Goal: Navigation & Orientation: Find specific page/section

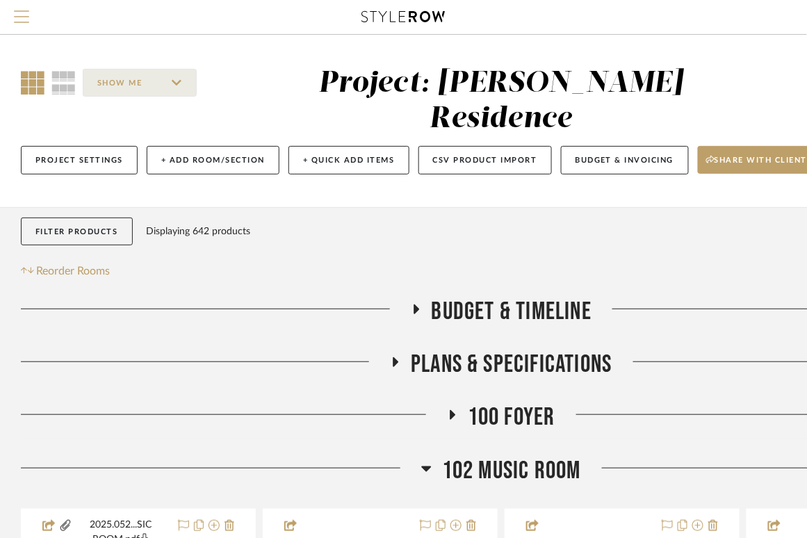
click at [22, 12] on span "Menu" at bounding box center [21, 10] width 15 height 1
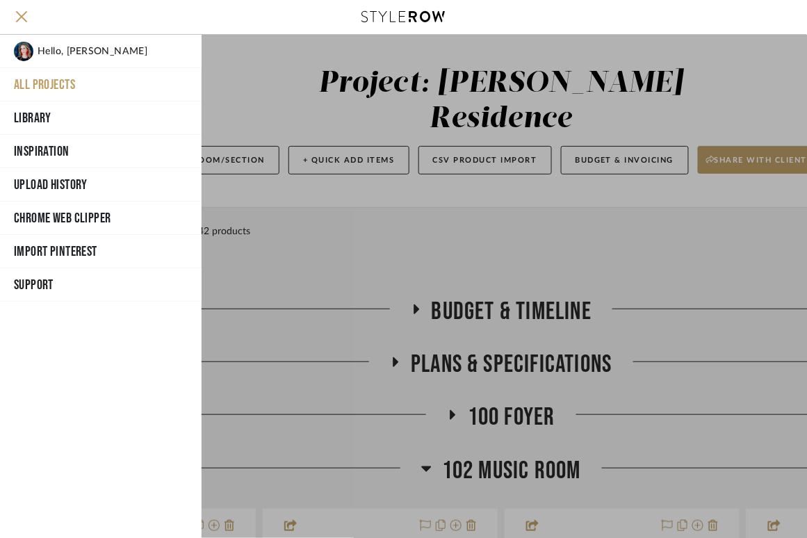
click at [47, 80] on button "All Projects" at bounding box center [101, 84] width 202 height 33
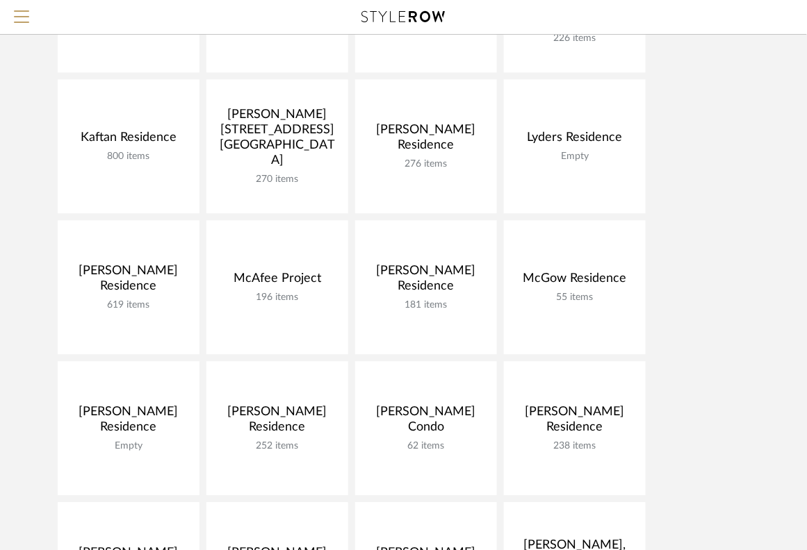
scroll to position [683, 0]
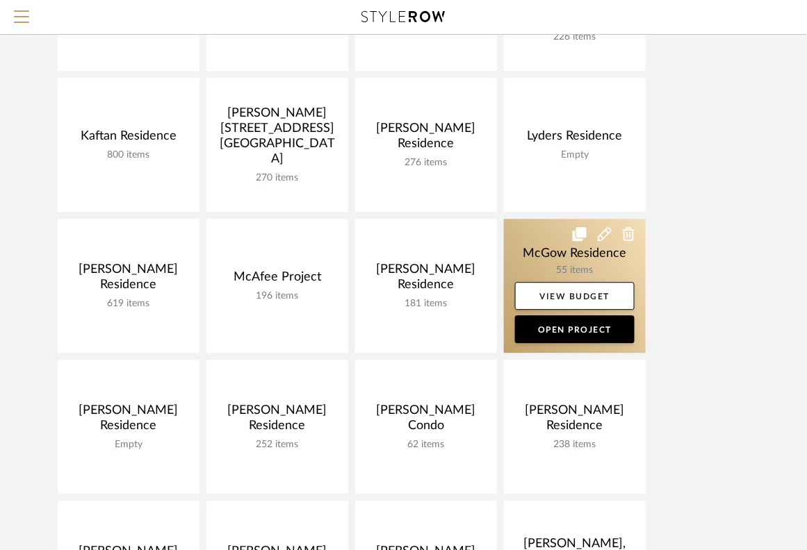
click at [531, 246] on link at bounding box center [575, 286] width 142 height 134
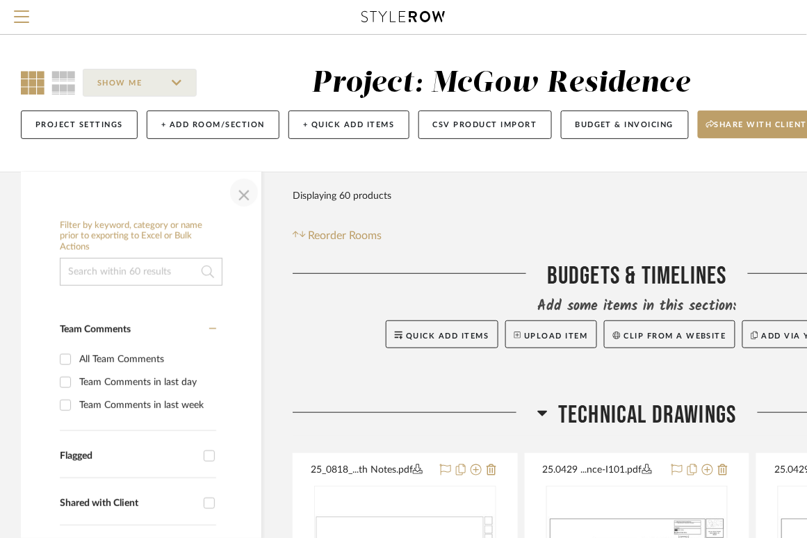
click at [238, 193] on span "button" at bounding box center [243, 192] width 33 height 33
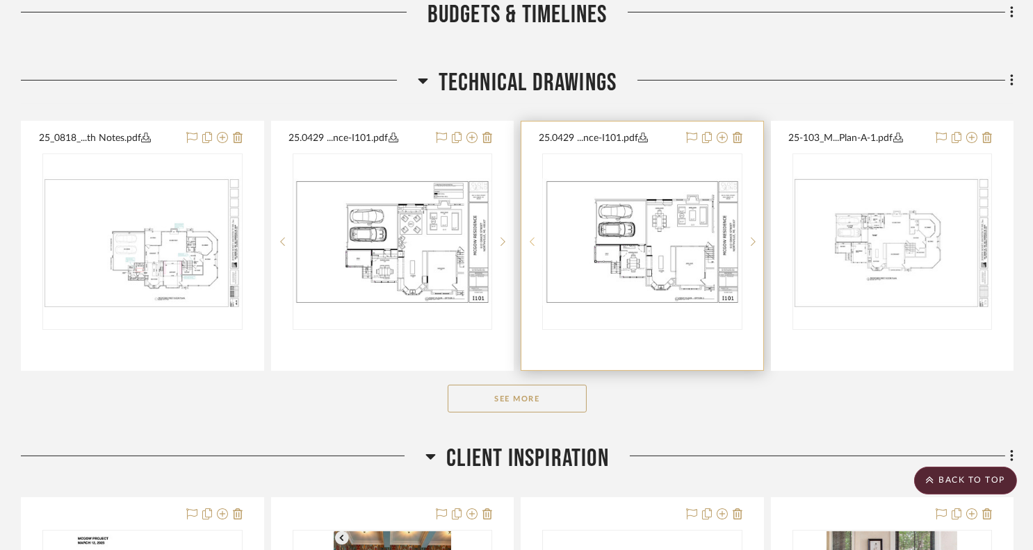
scroll to position [395, 0]
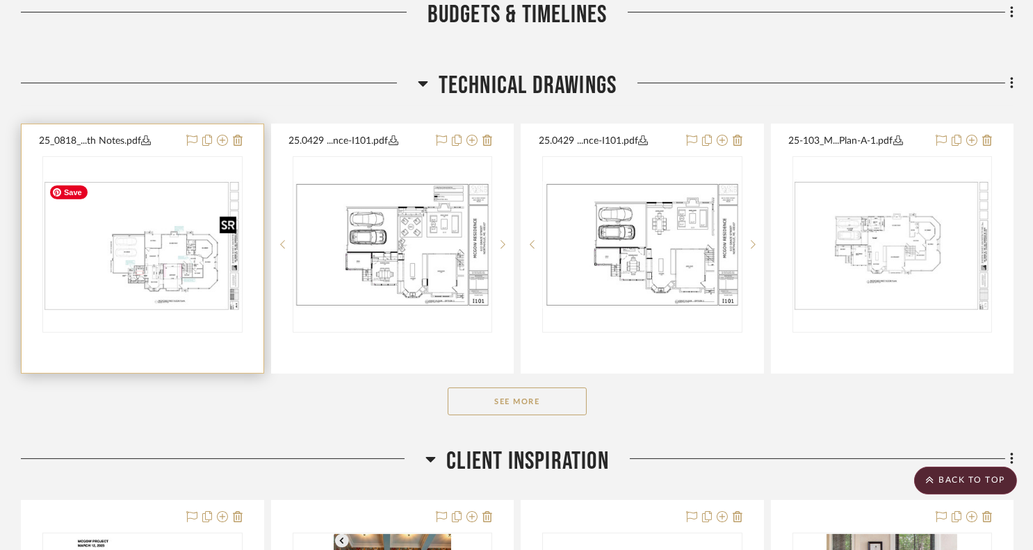
click at [154, 254] on img "0" at bounding box center [142, 244] width 197 height 131
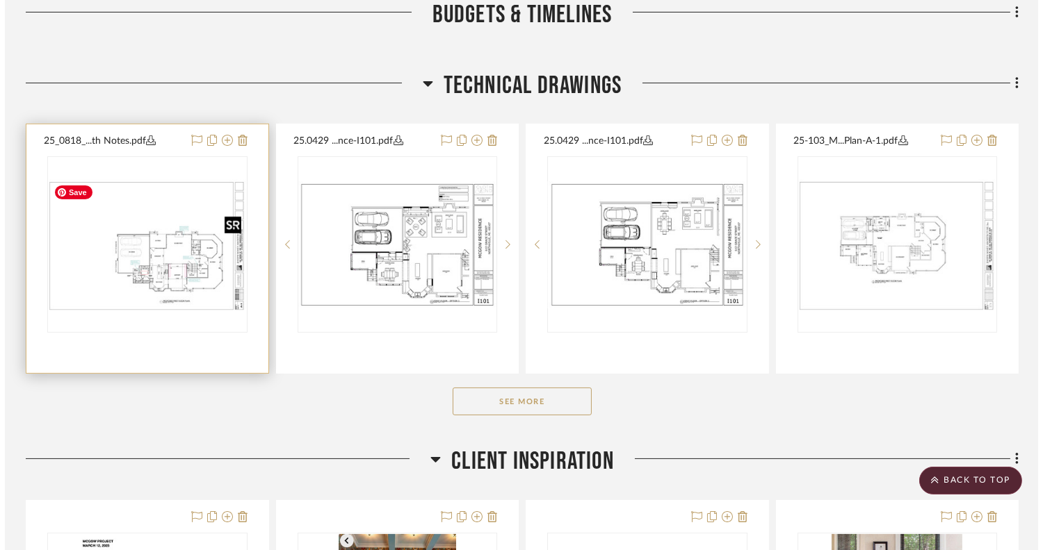
scroll to position [0, 0]
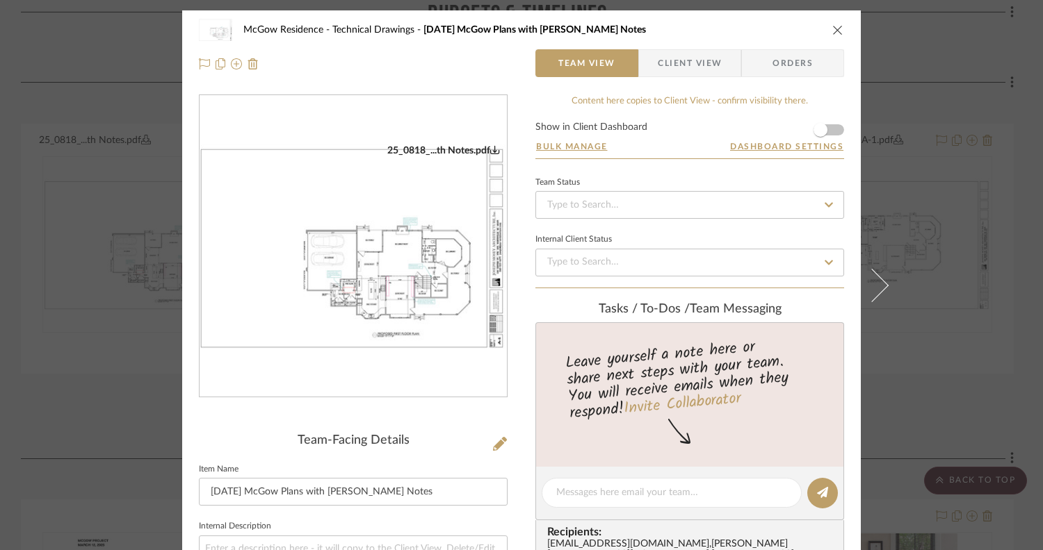
click at [691, 28] on icon "close" at bounding box center [837, 29] width 11 height 11
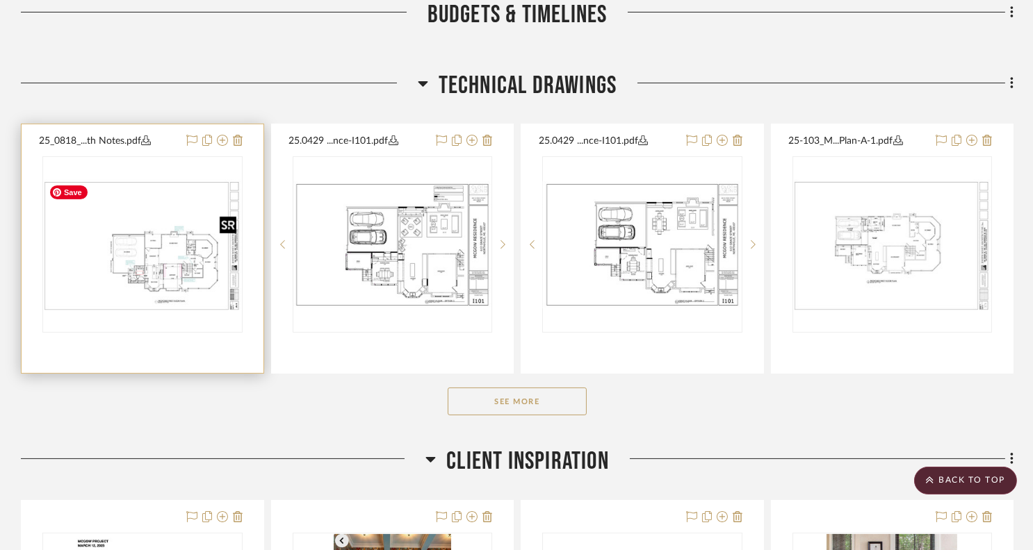
scroll to position [398, 0]
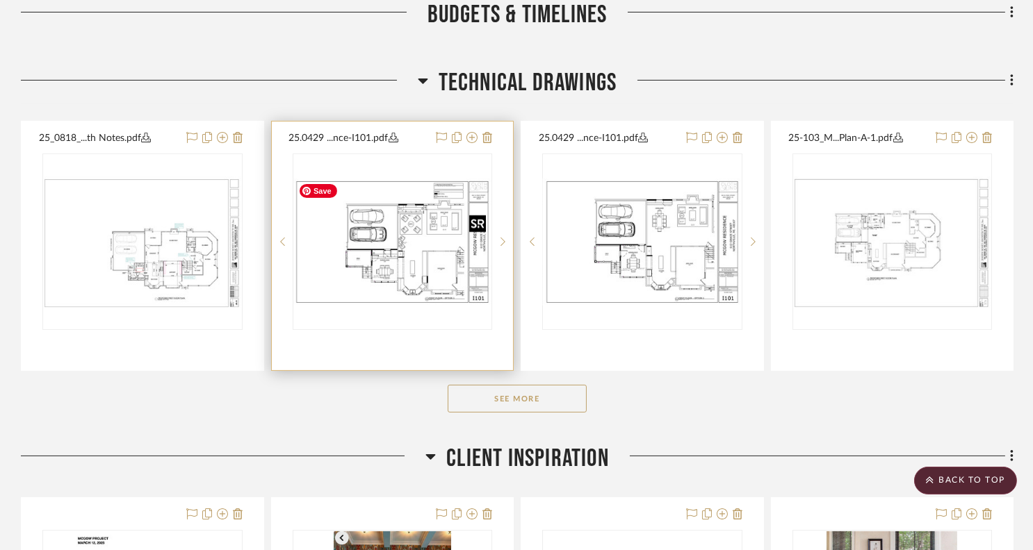
click at [382, 252] on img "0" at bounding box center [392, 242] width 197 height 127
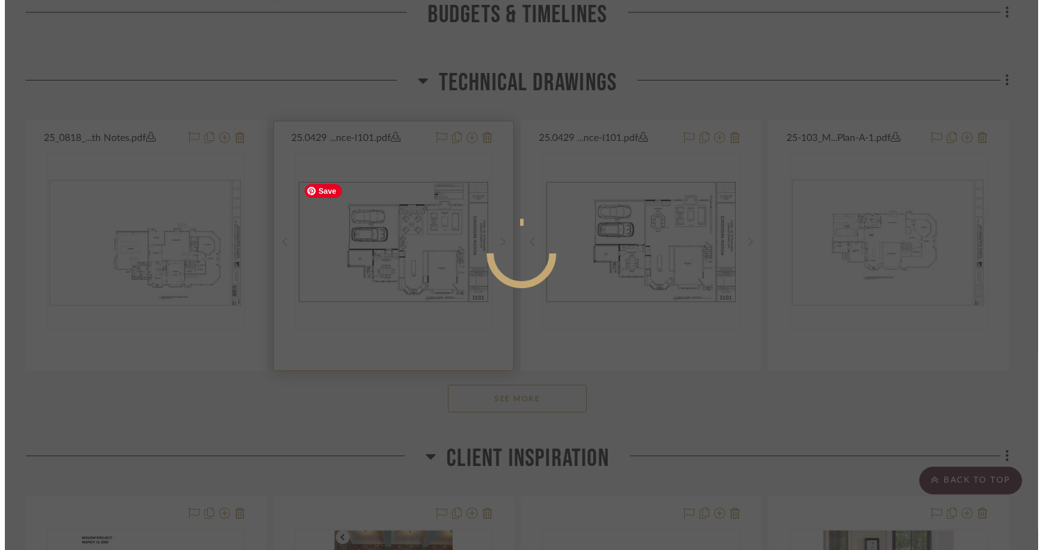
scroll to position [0, 0]
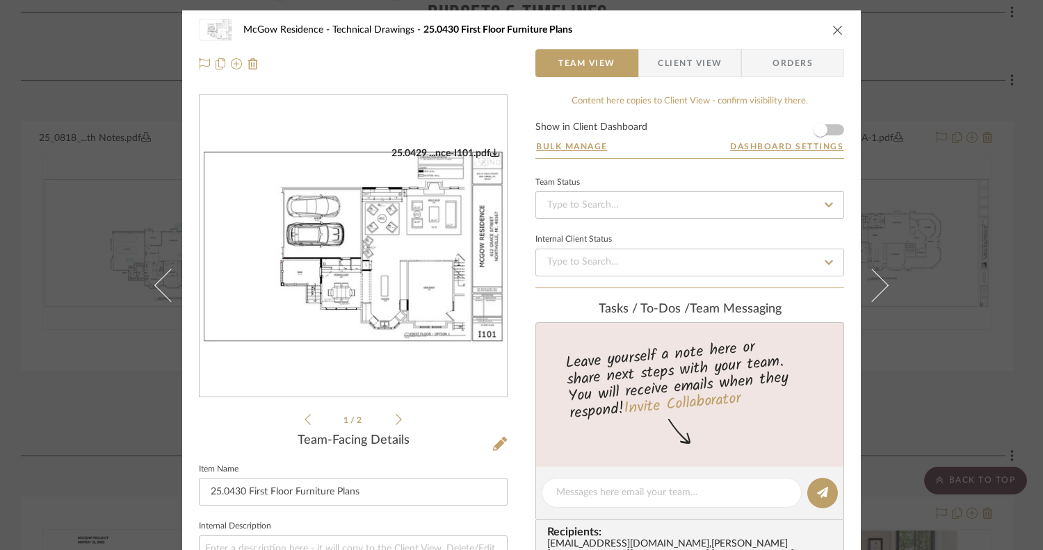
click at [691, 23] on div "McGow Residence Technical Drawings 25.0430 First Floor Furniture Plans Team Vie…" at bounding box center [521, 46] width 678 height 73
drag, startPoint x: 832, startPoint y: 33, endPoint x: 942, endPoint y: 122, distance: 140.9
click at [691, 33] on icon "close" at bounding box center [837, 29] width 11 height 11
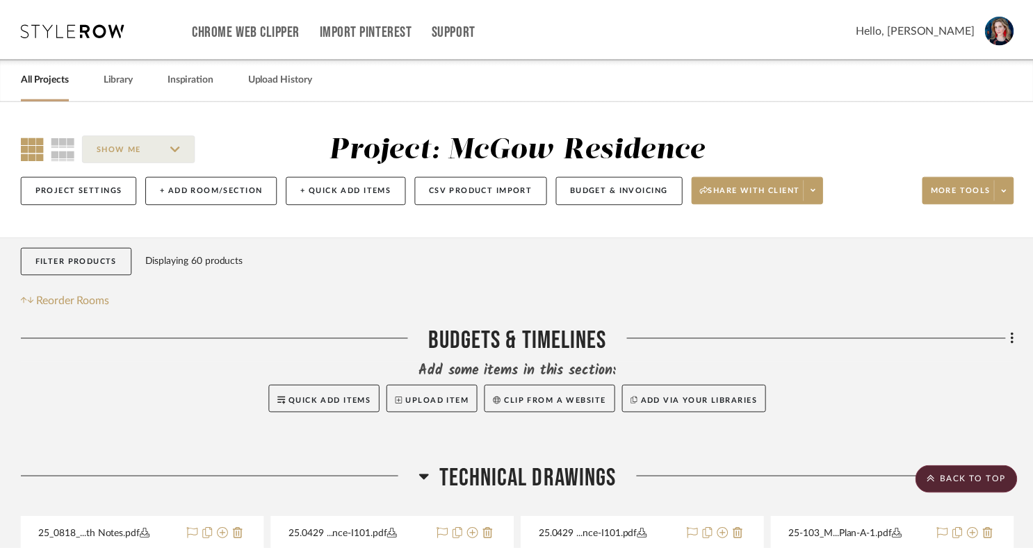
scroll to position [398, 0]
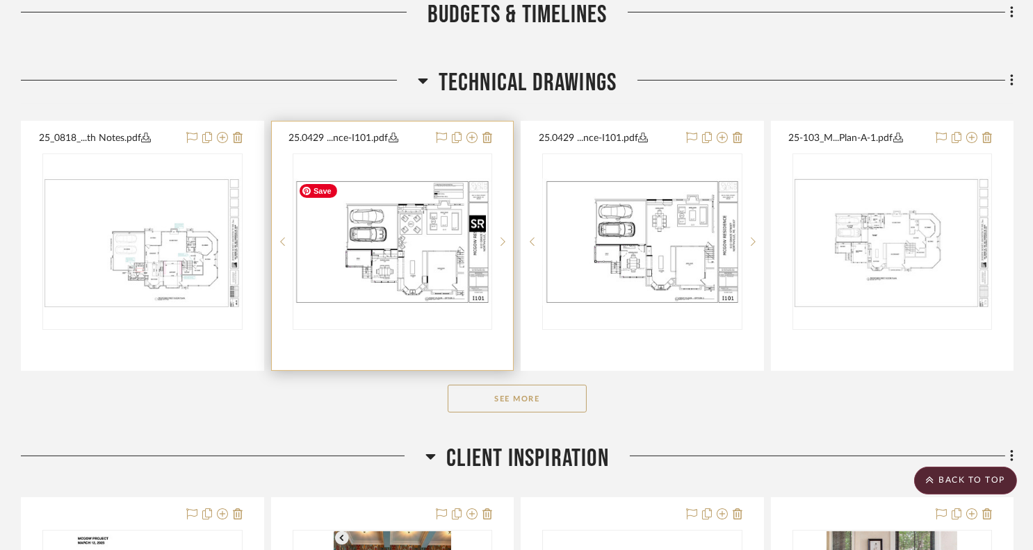
click at [377, 234] on img "0" at bounding box center [392, 242] width 197 height 127
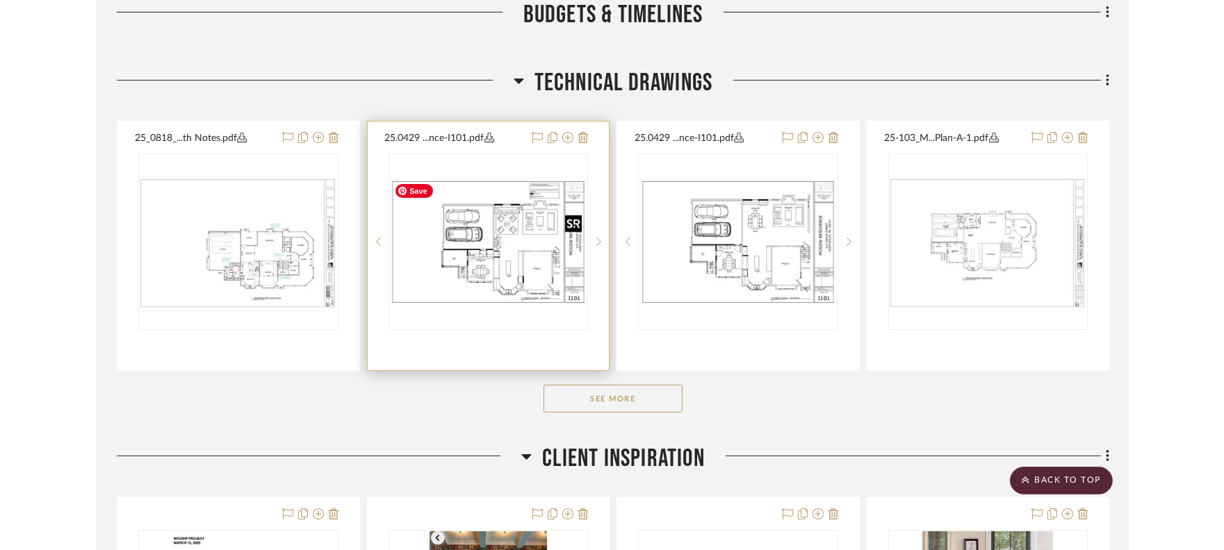
scroll to position [0, 0]
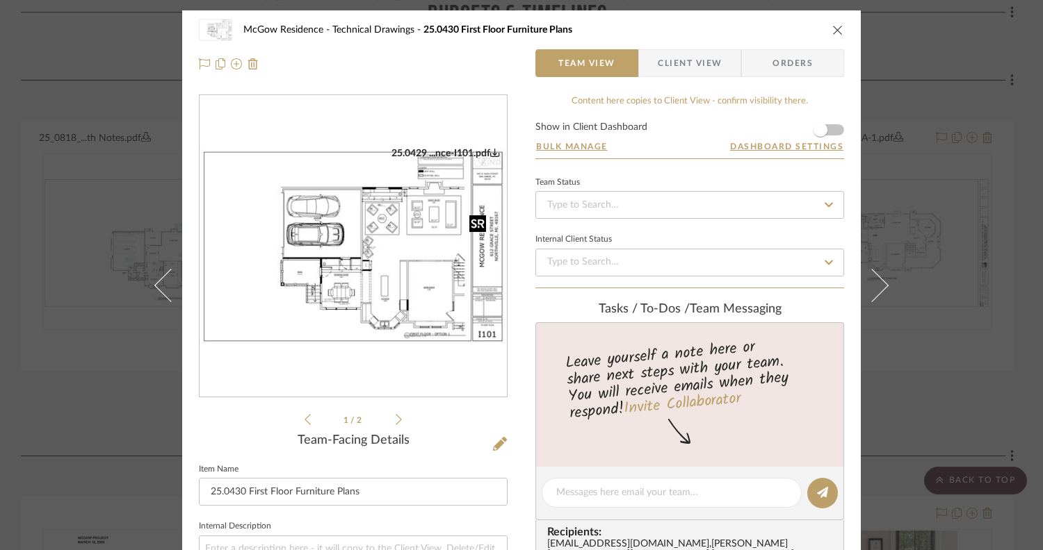
click at [377, 234] on img "0" at bounding box center [352, 246] width 307 height 199
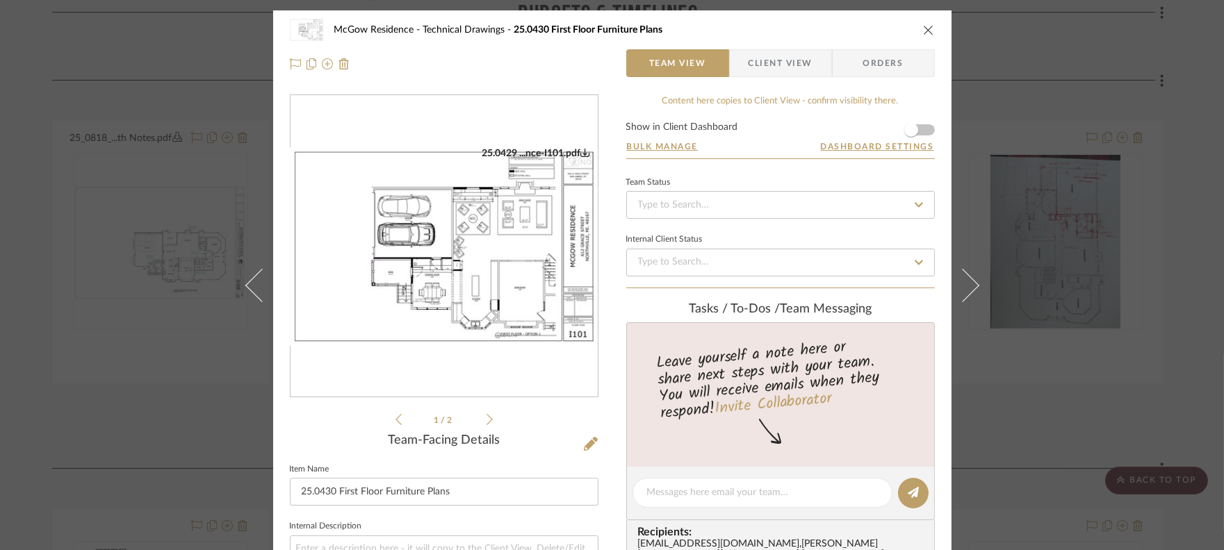
click at [691, 29] on icon "close" at bounding box center [928, 29] width 11 height 11
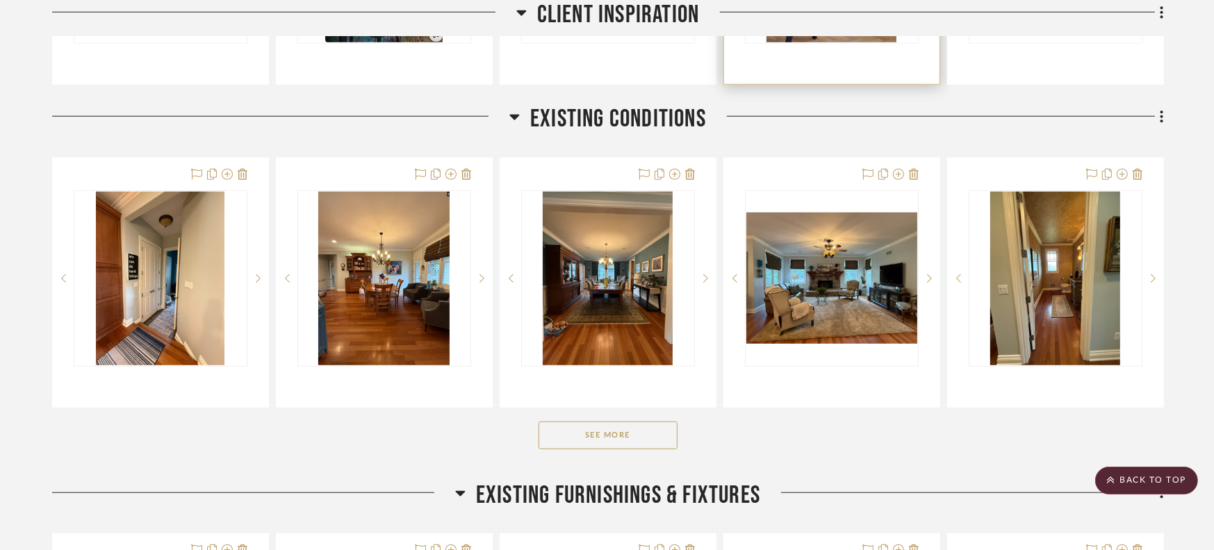
scroll to position [1069, 0]
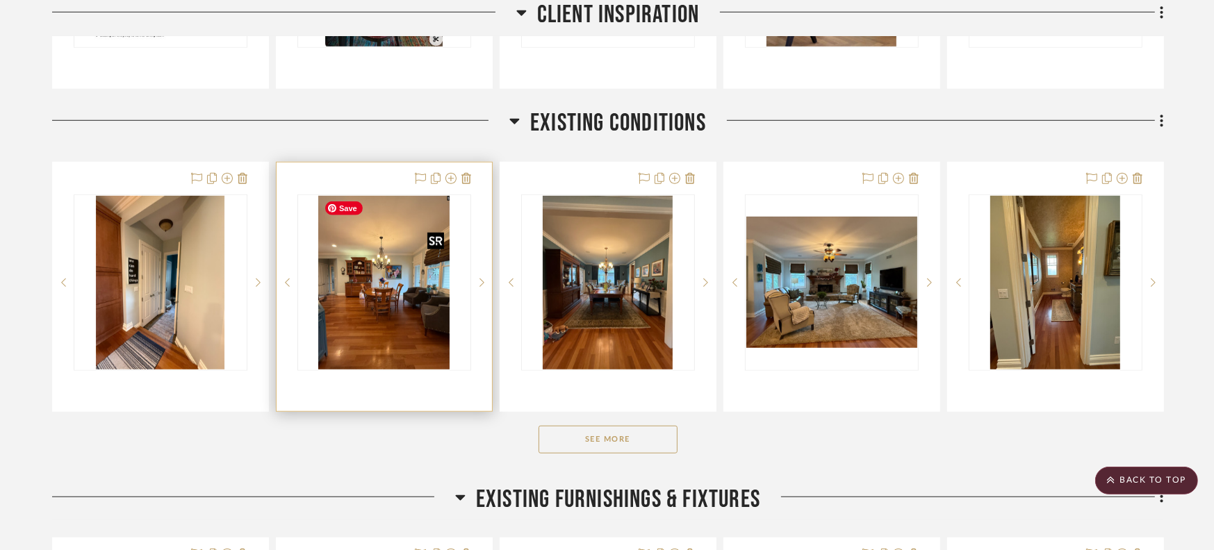
click at [364, 305] on img "0" at bounding box center [383, 283] width 131 height 174
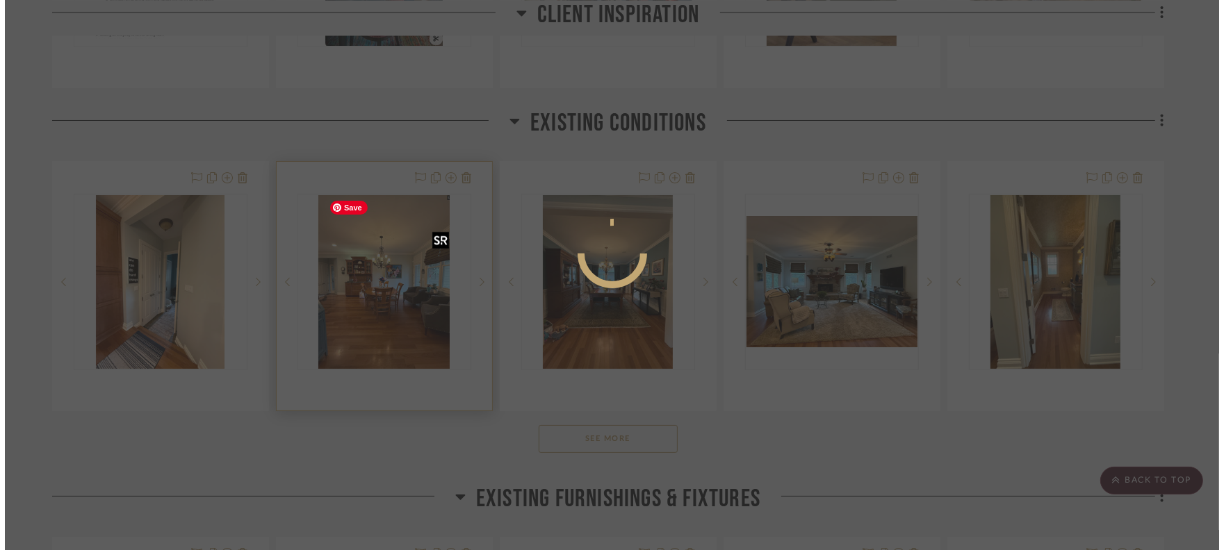
scroll to position [0, 0]
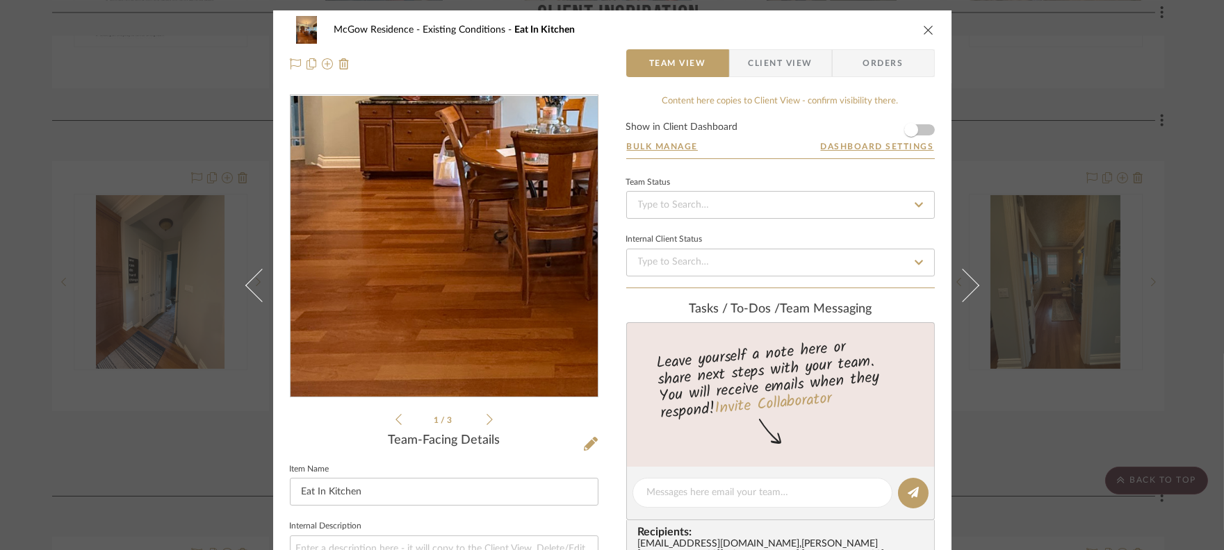
click at [401, 294] on img "0" at bounding box center [443, 247] width 227 height 302
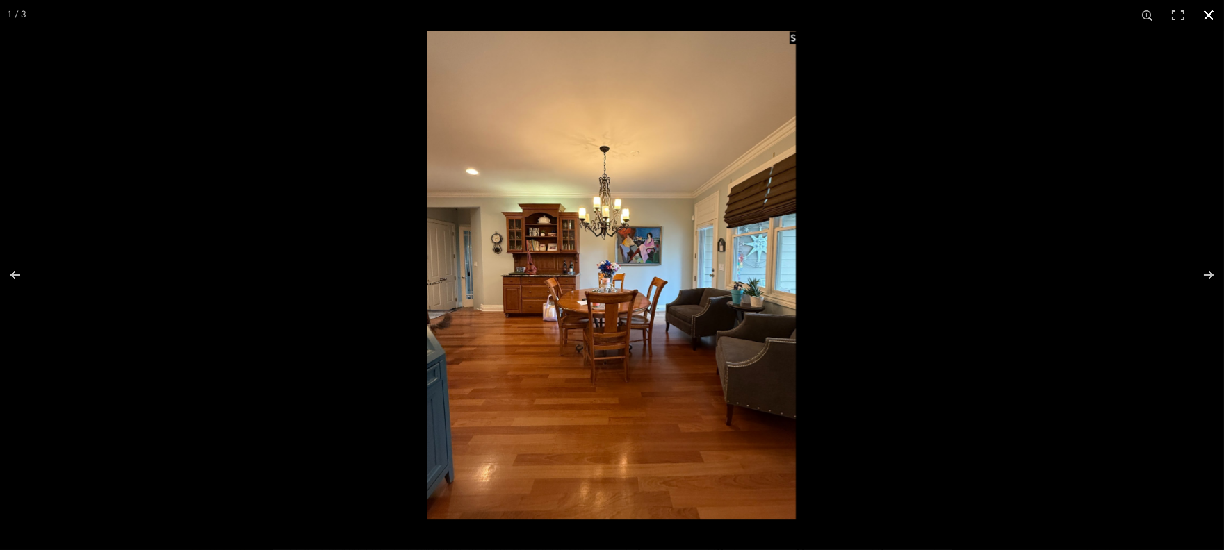
click at [691, 19] on button at bounding box center [1208, 15] width 31 height 31
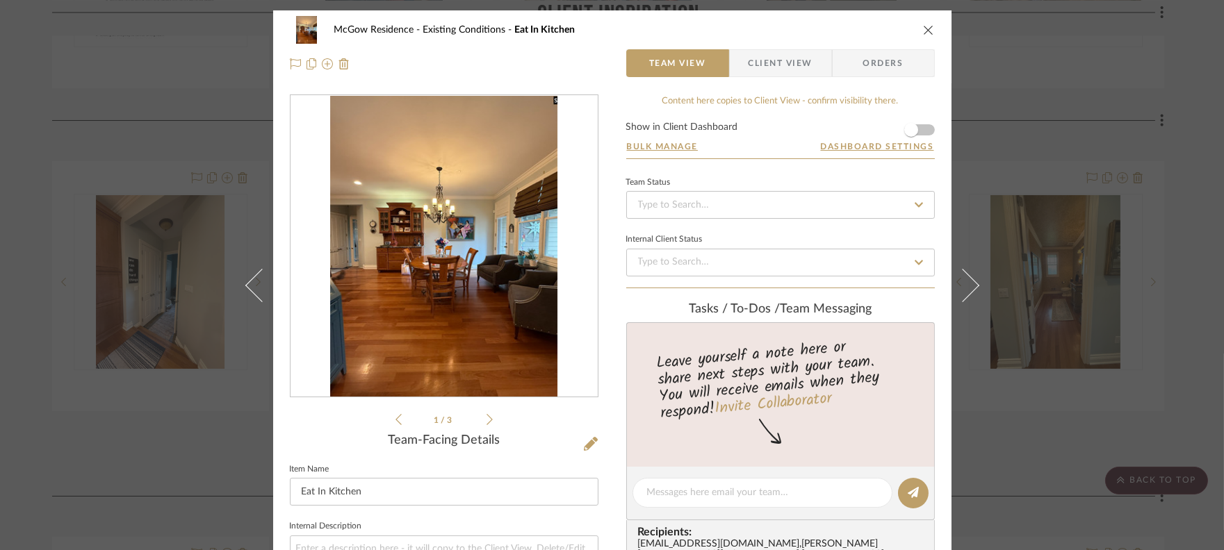
click at [691, 31] on div "McGow Residence Existing Conditions Eat In Kitchen" at bounding box center [612, 30] width 645 height 28
click at [691, 30] on icon "close" at bounding box center [928, 29] width 11 height 11
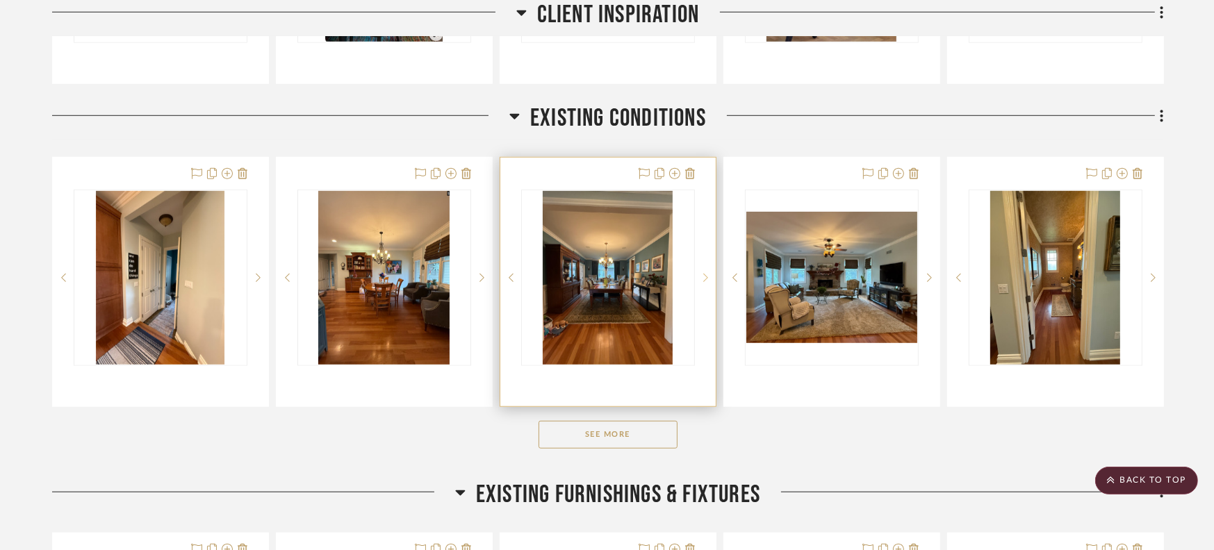
scroll to position [1076, 0]
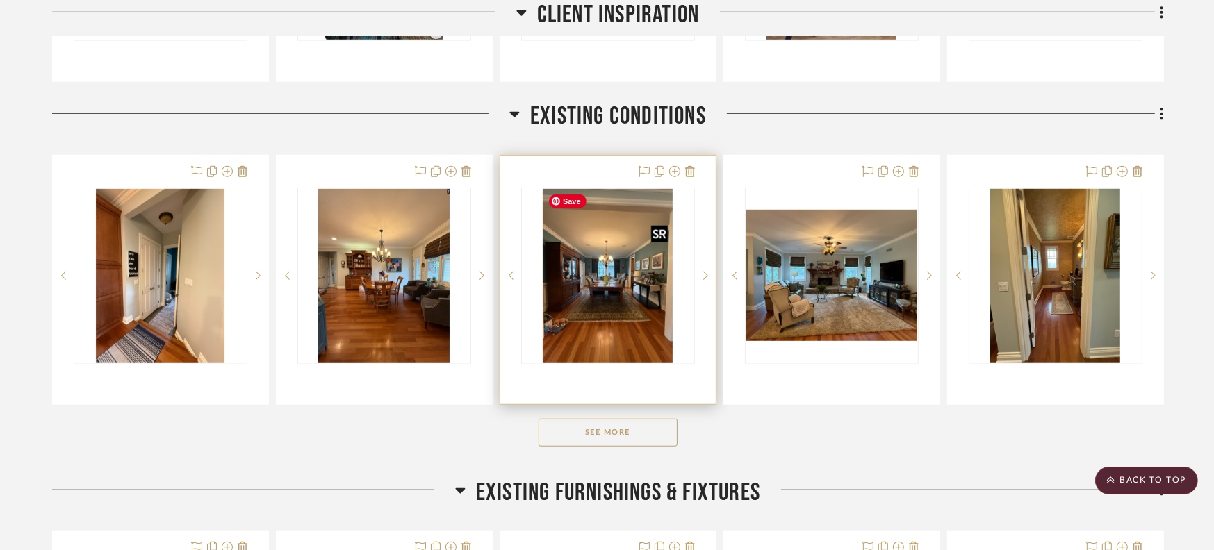
click at [599, 309] on img "0" at bounding box center [608, 276] width 131 height 174
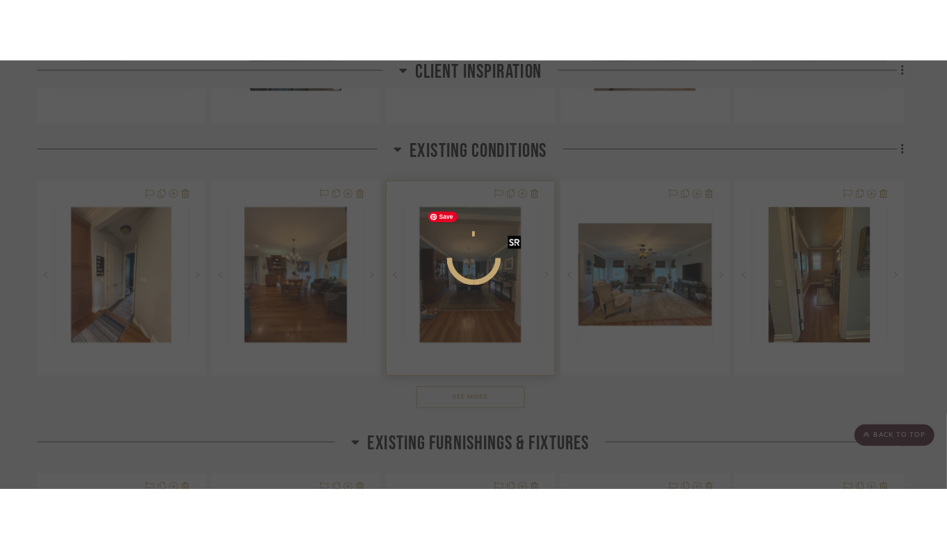
scroll to position [0, 0]
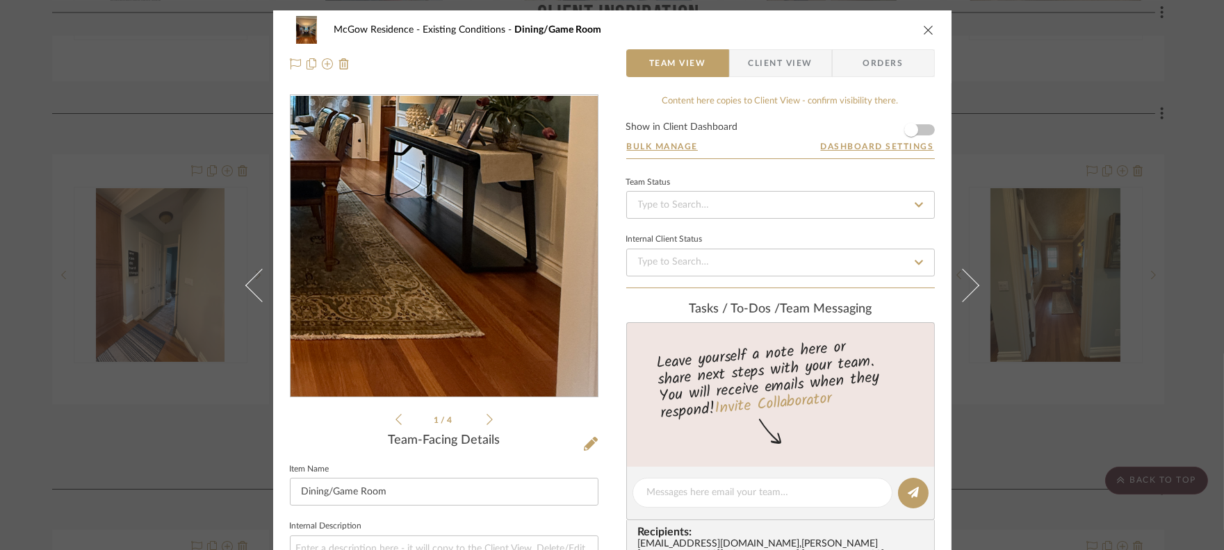
click at [459, 300] on img "0" at bounding box center [444, 247] width 226 height 302
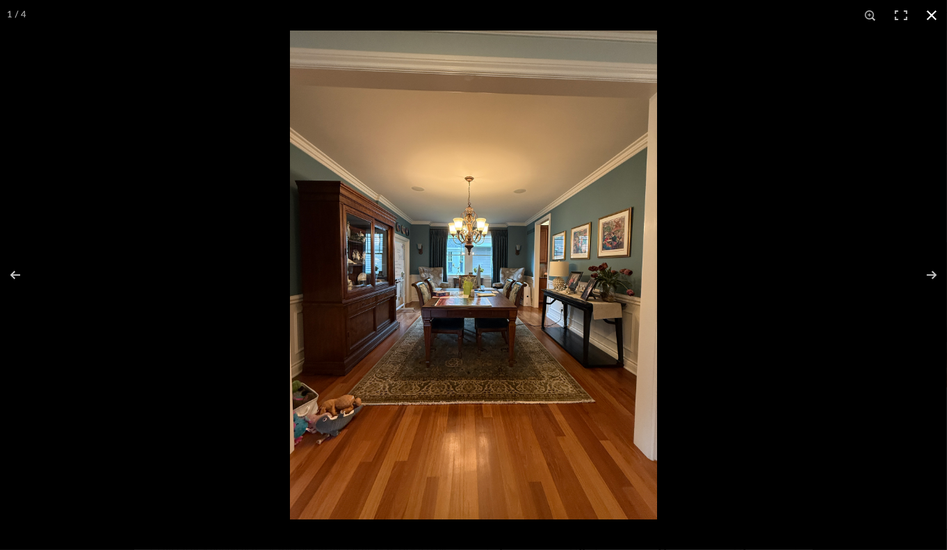
click at [691, 17] on button at bounding box center [931, 15] width 31 height 31
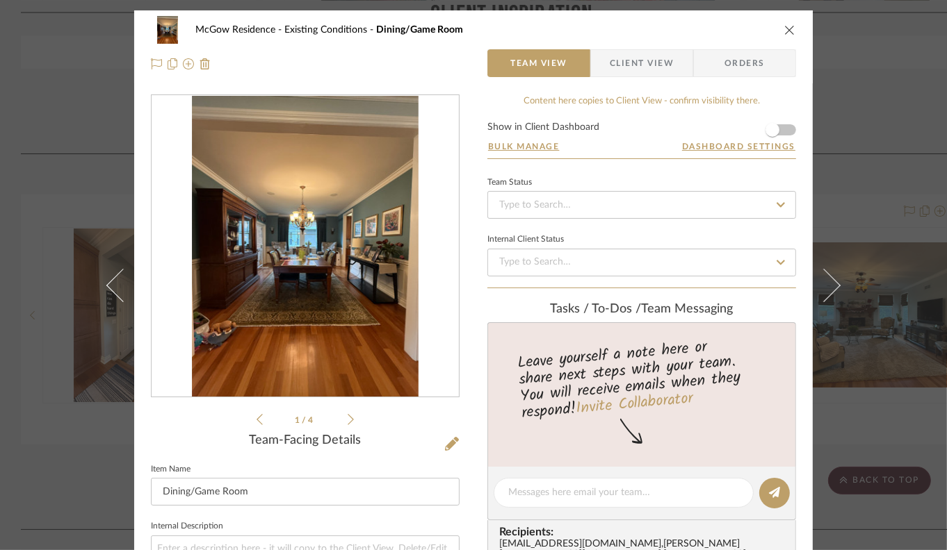
click at [691, 28] on icon "close" at bounding box center [789, 29] width 11 height 11
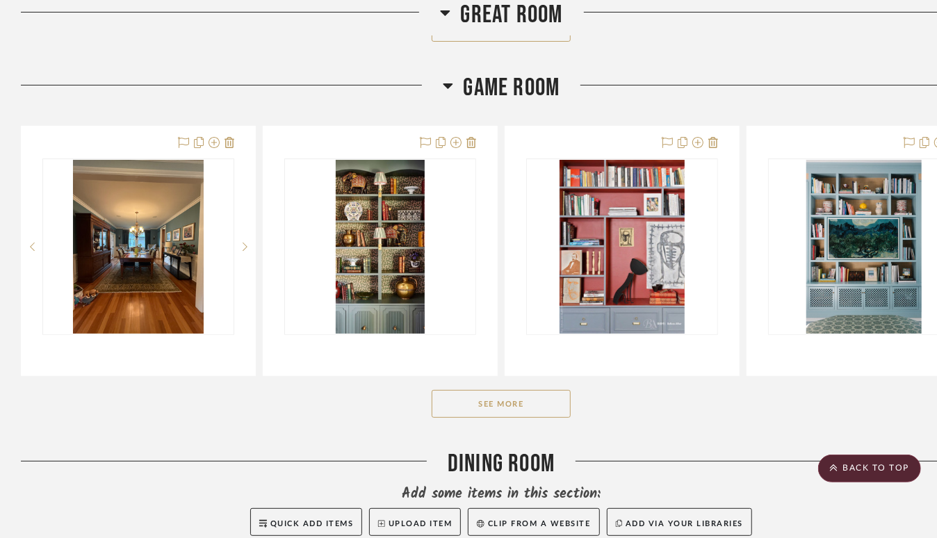
scroll to position [2841, 0]
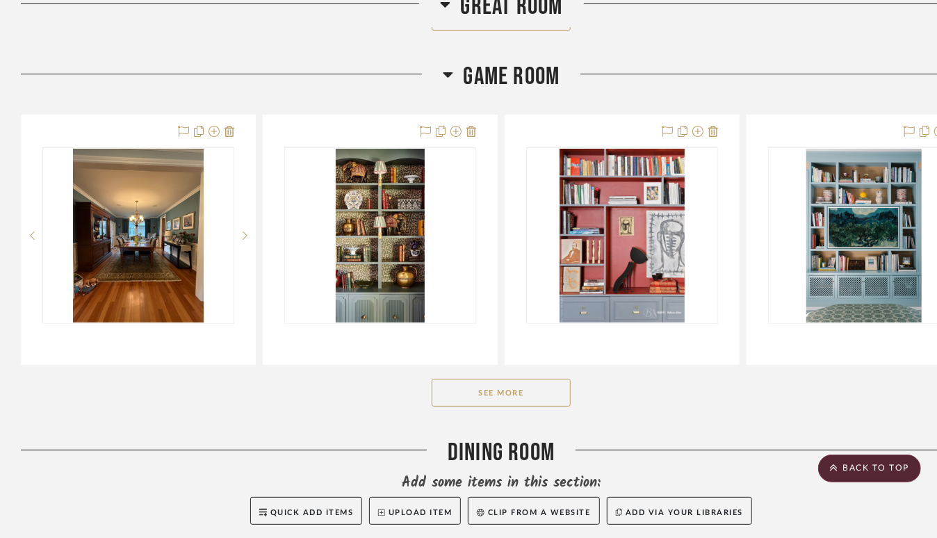
click at [507, 395] on button "See More" at bounding box center [501, 393] width 139 height 28
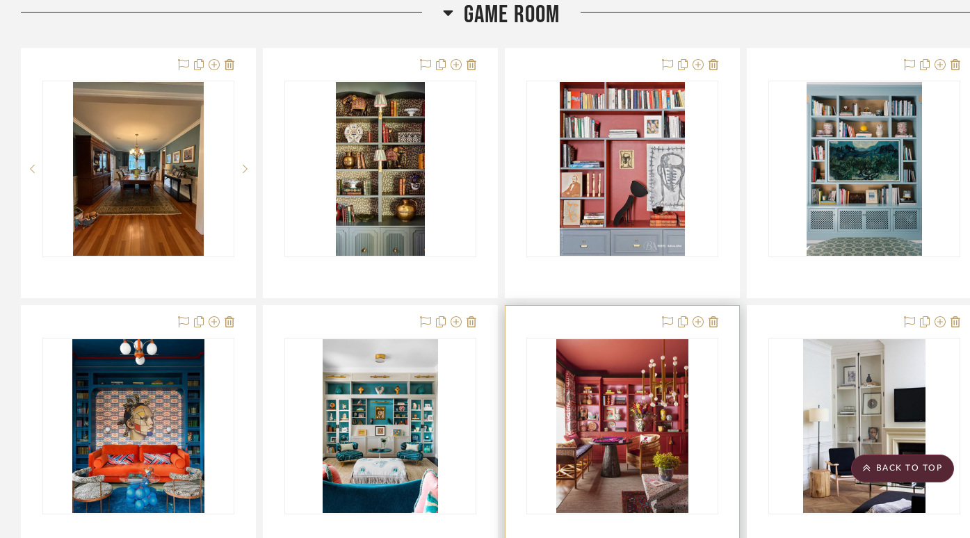
scroll to position [2907, 0]
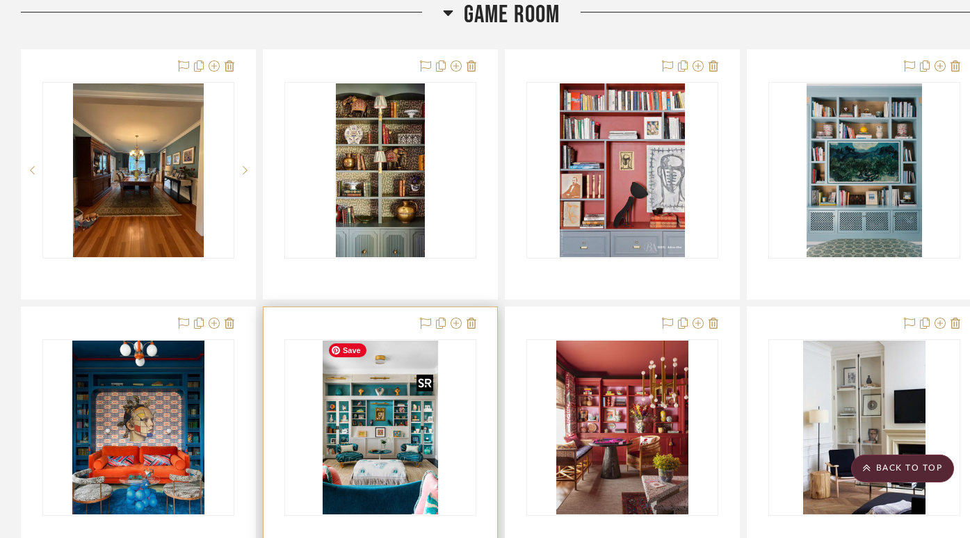
click at [368, 442] on img "0" at bounding box center [380, 428] width 115 height 174
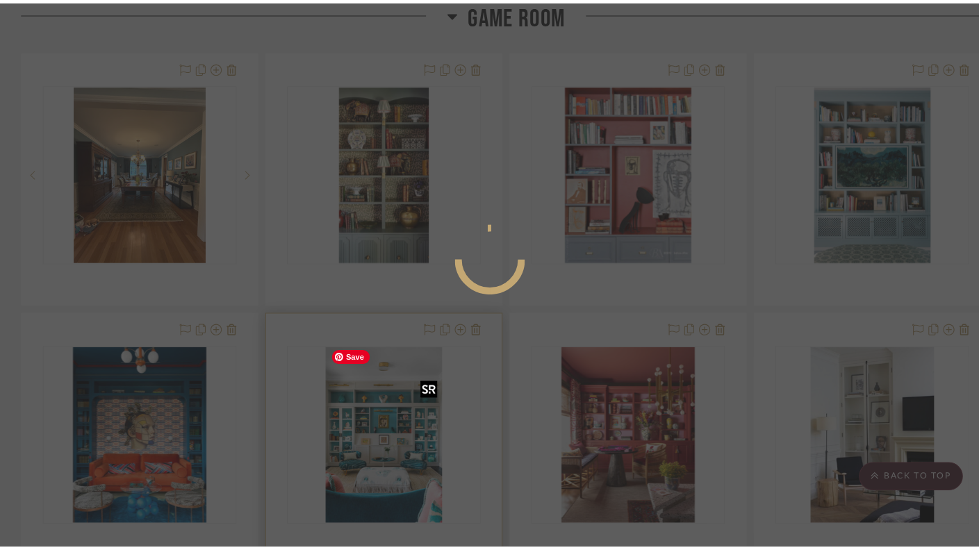
scroll to position [0, 0]
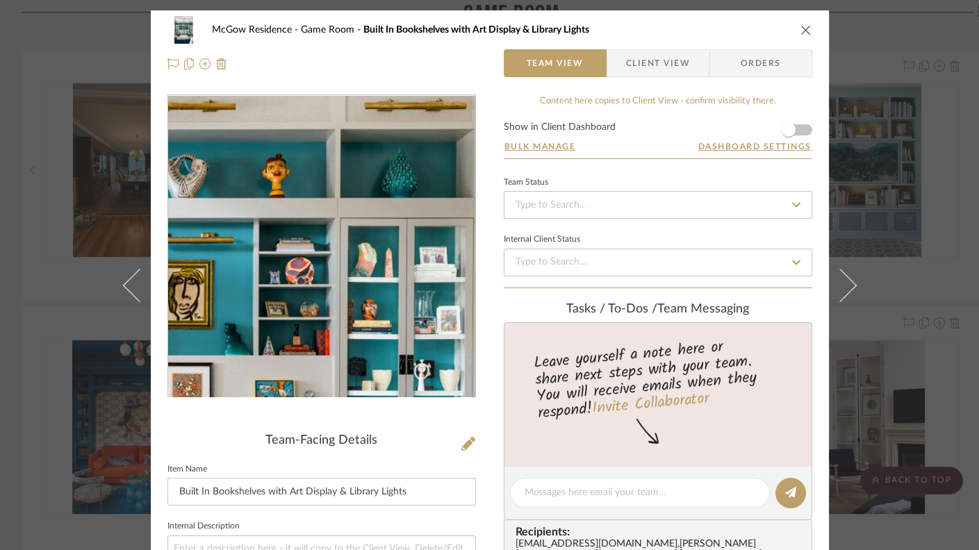
click at [361, 207] on img "0" at bounding box center [321, 247] width 201 height 302
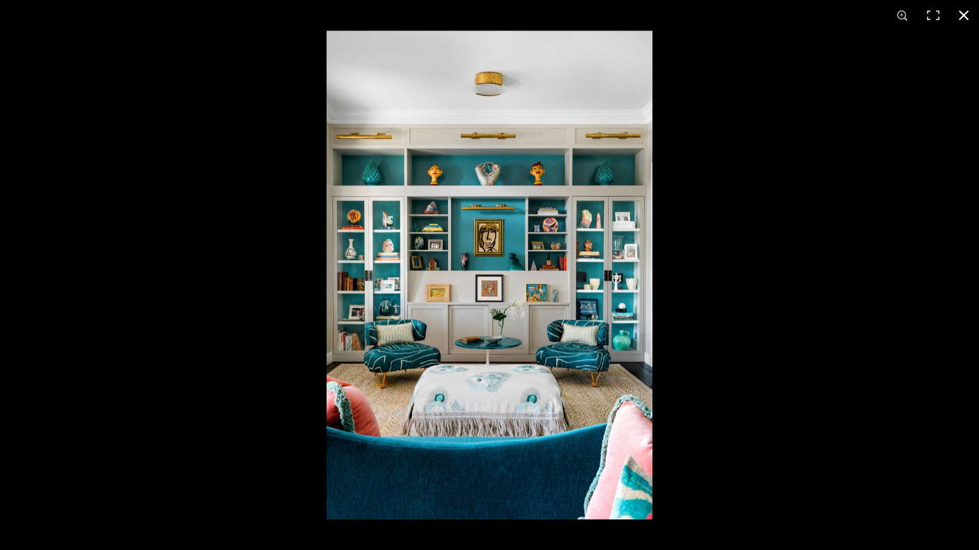
click at [691, 18] on button at bounding box center [964, 15] width 31 height 31
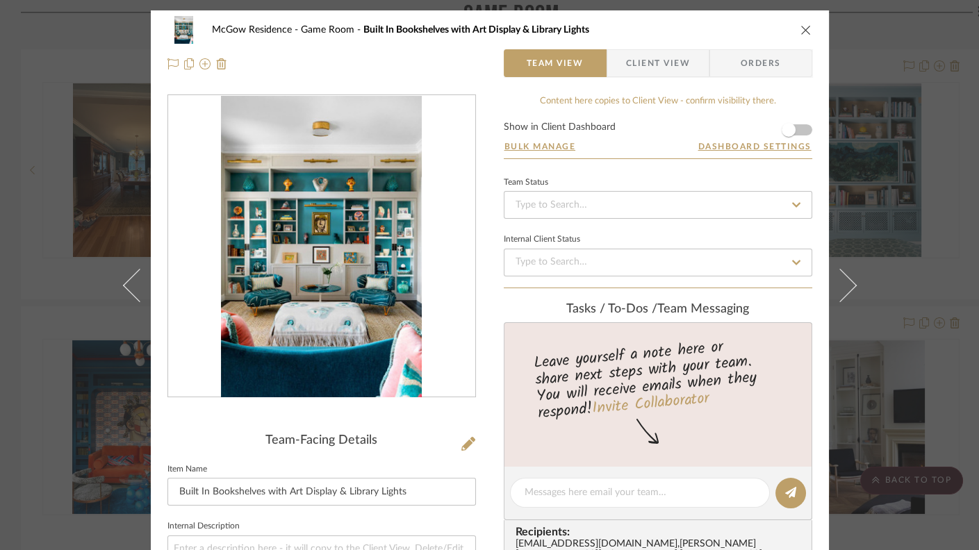
click at [691, 27] on icon "close" at bounding box center [806, 29] width 11 height 11
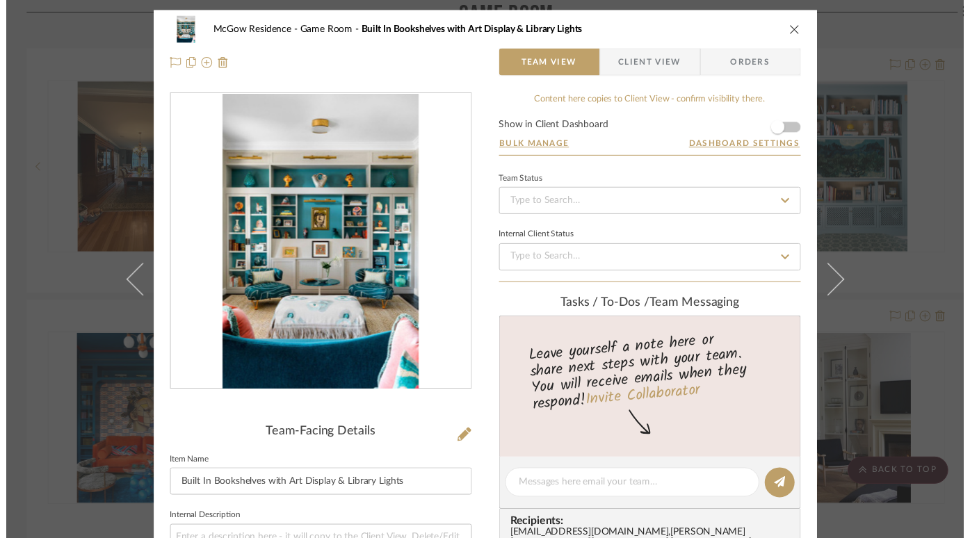
scroll to position [2907, 0]
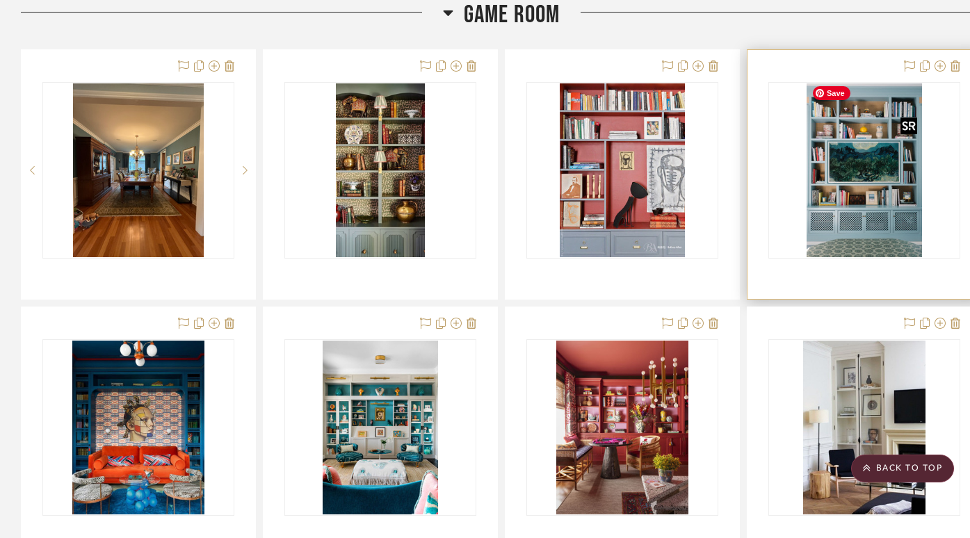
click at [691, 178] on img "0" at bounding box center [863, 170] width 115 height 174
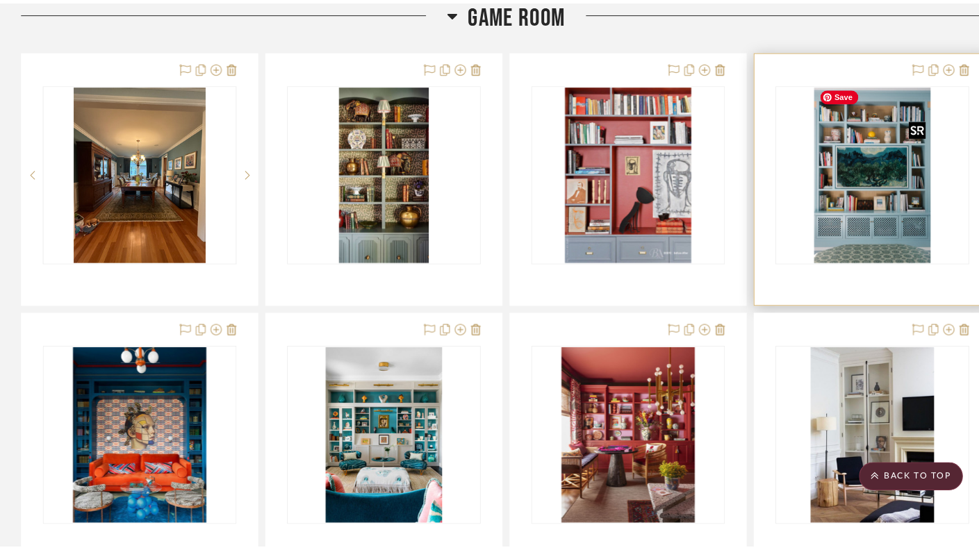
scroll to position [0, 0]
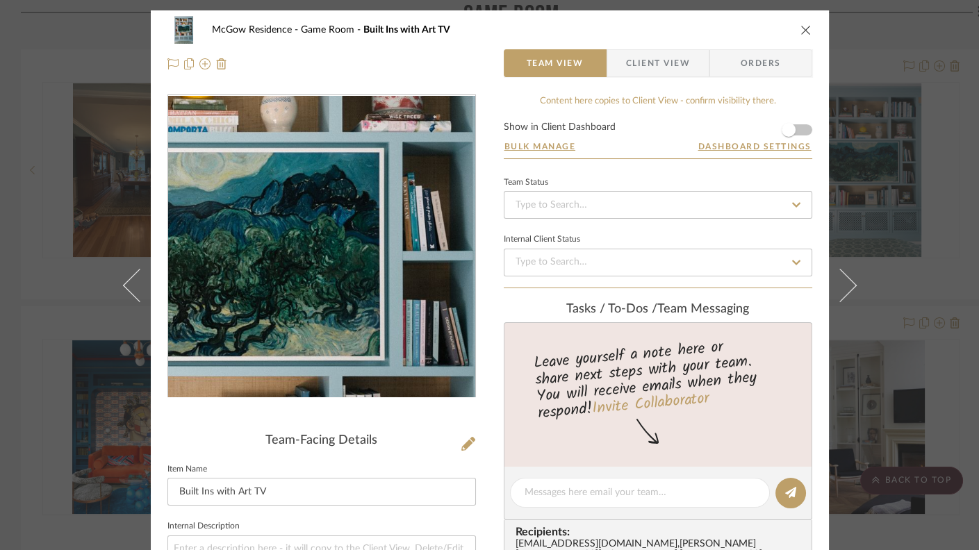
click at [358, 229] on img "0" at bounding box center [321, 247] width 201 height 302
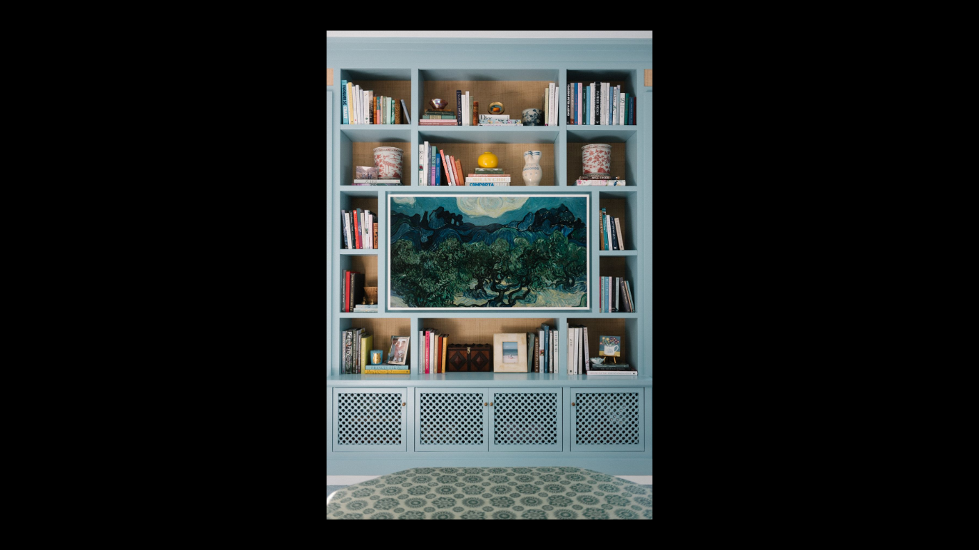
click at [691, 15] on button at bounding box center [964, 15] width 31 height 31
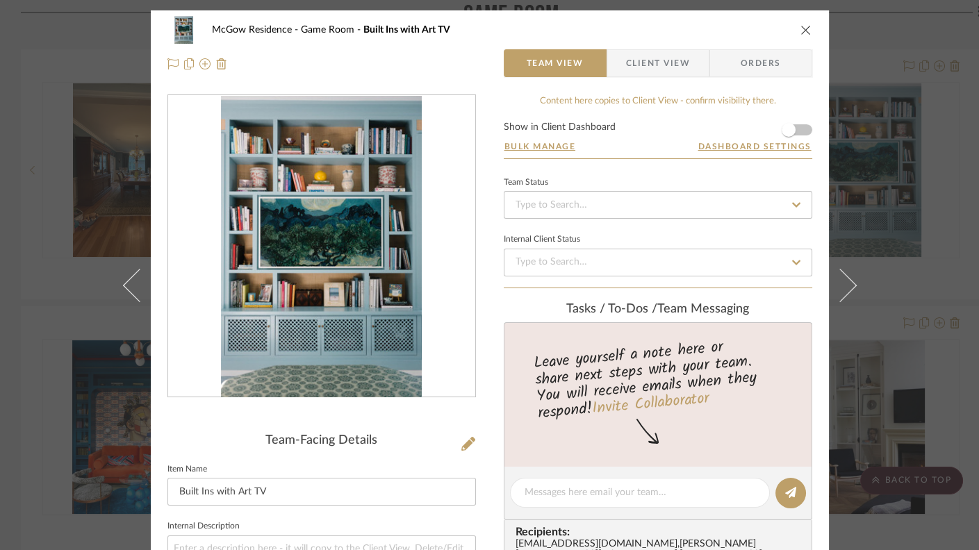
click at [691, 26] on icon "close" at bounding box center [806, 29] width 11 height 11
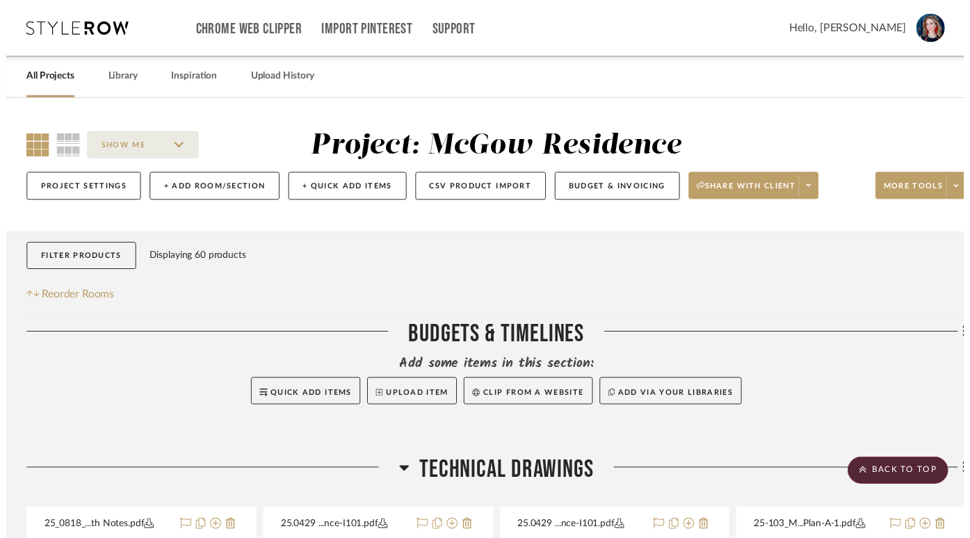
scroll to position [2907, 0]
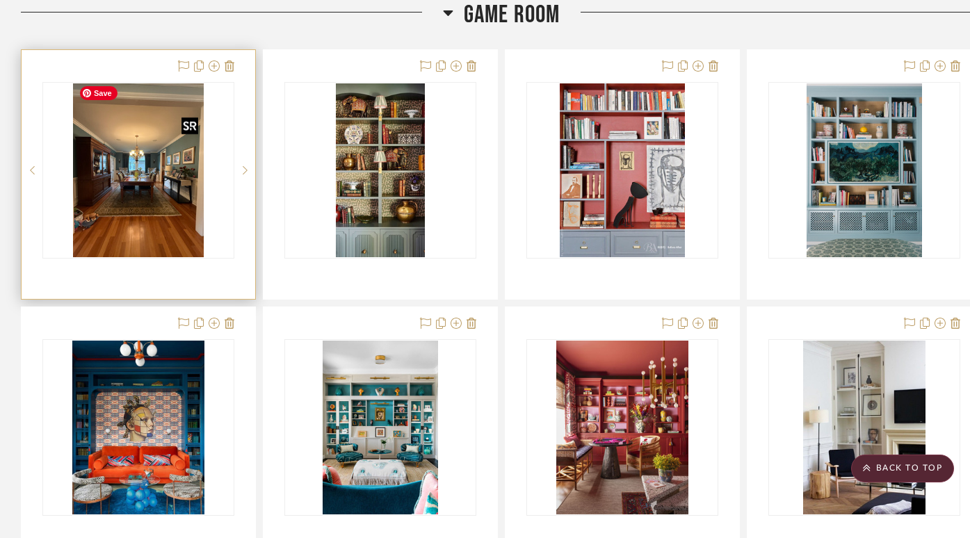
click at [0, 0] on img at bounding box center [0, 0] width 0 height 0
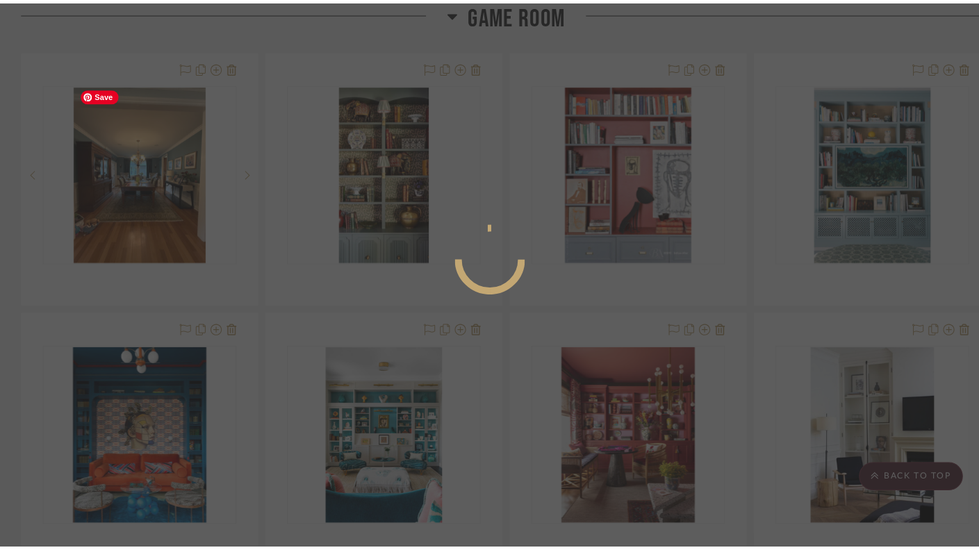
scroll to position [0, 0]
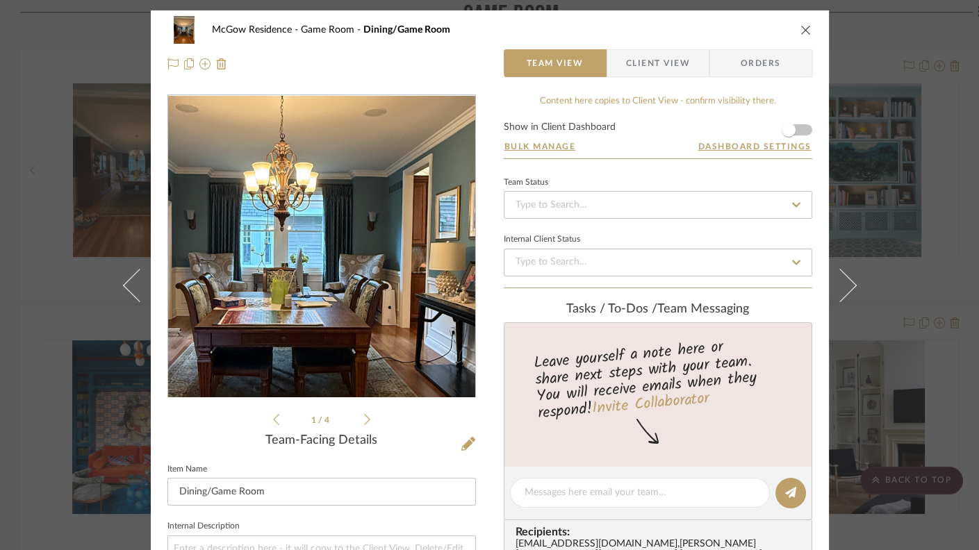
click at [327, 239] on img "0" at bounding box center [322, 247] width 226 height 302
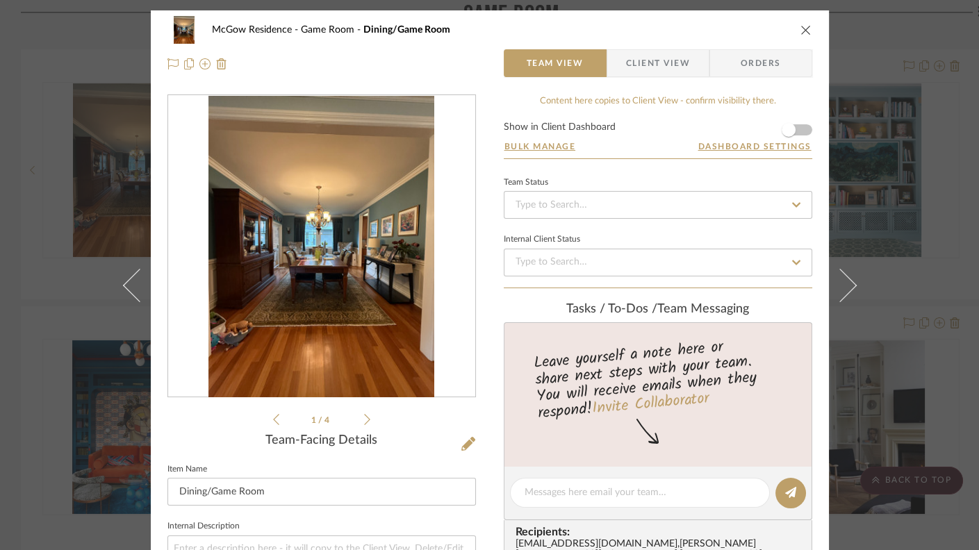
click at [691, 31] on icon "close" at bounding box center [806, 29] width 11 height 11
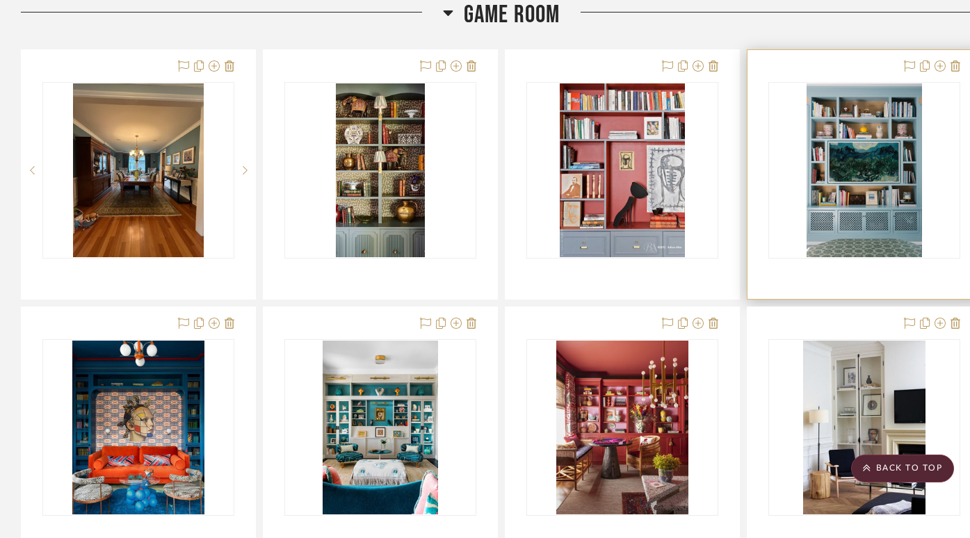
scroll to position [2906, 0]
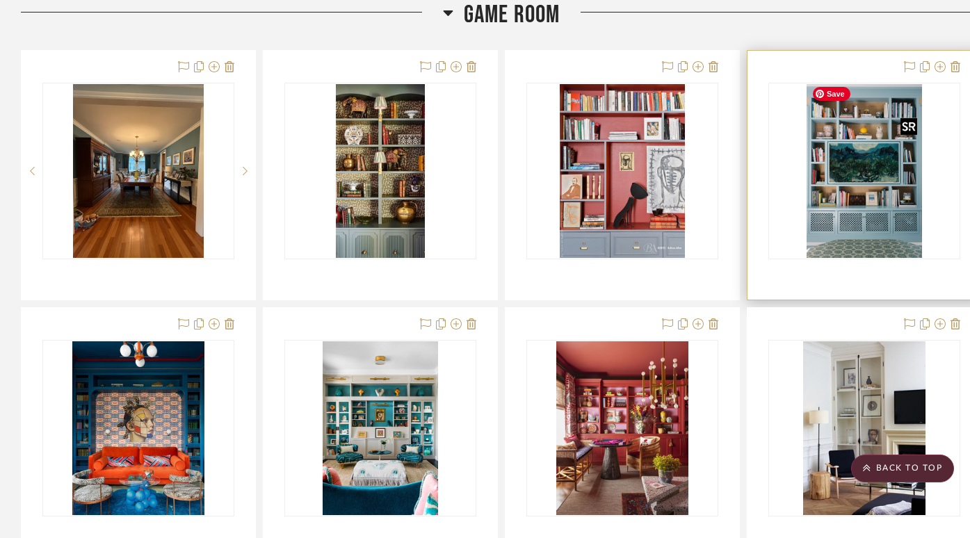
click at [691, 220] on img "0" at bounding box center [863, 171] width 115 height 174
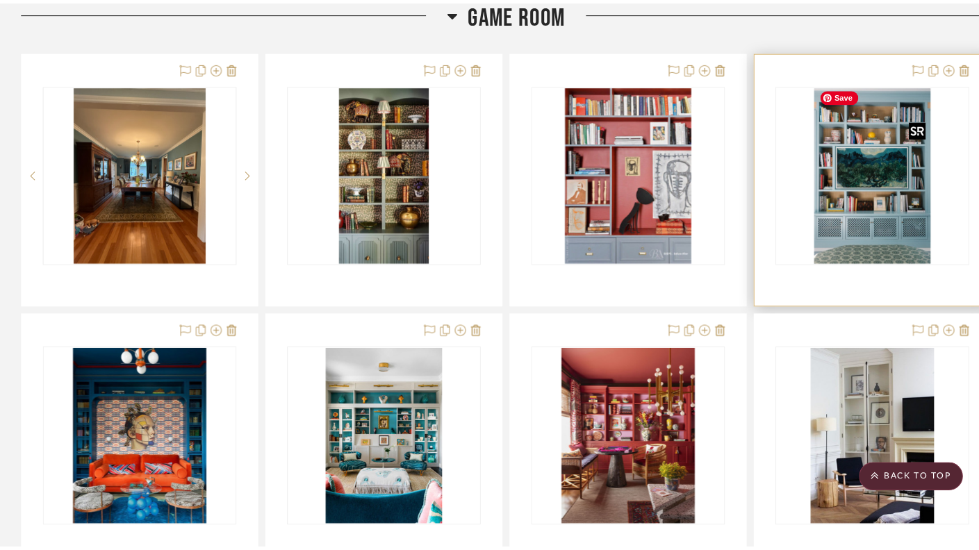
scroll to position [0, 0]
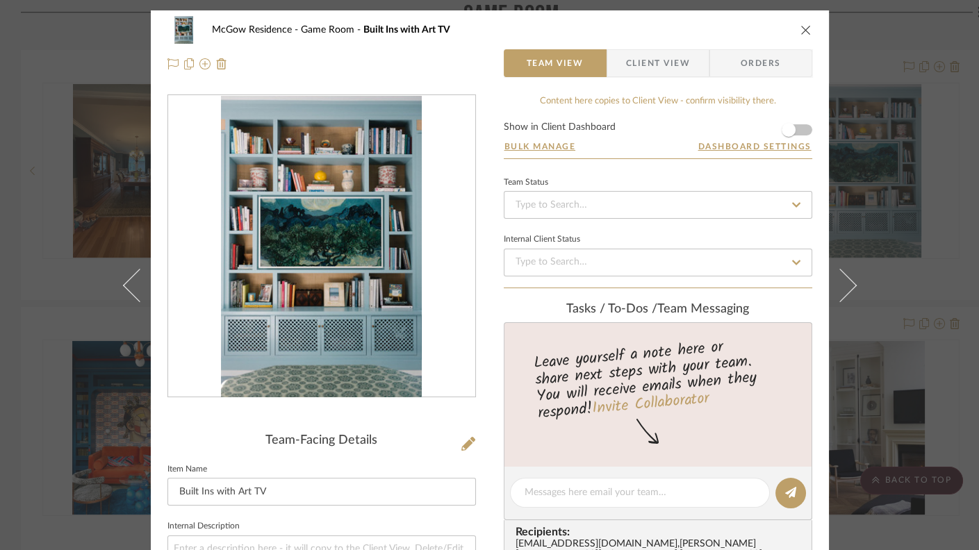
click at [254, 324] on img "0" at bounding box center [321, 247] width 201 height 302
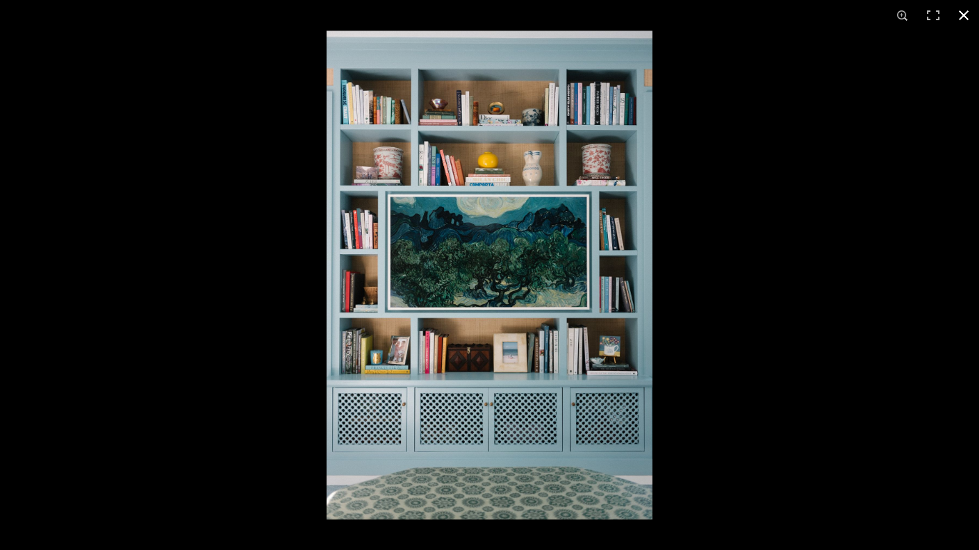
click at [691, 11] on button at bounding box center [964, 15] width 31 height 31
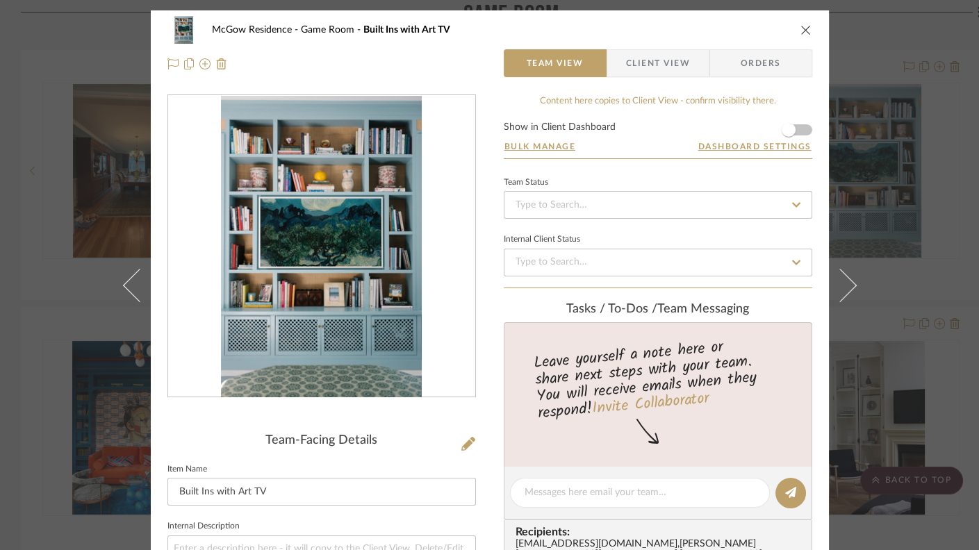
click at [691, 33] on icon "close" at bounding box center [806, 29] width 11 height 11
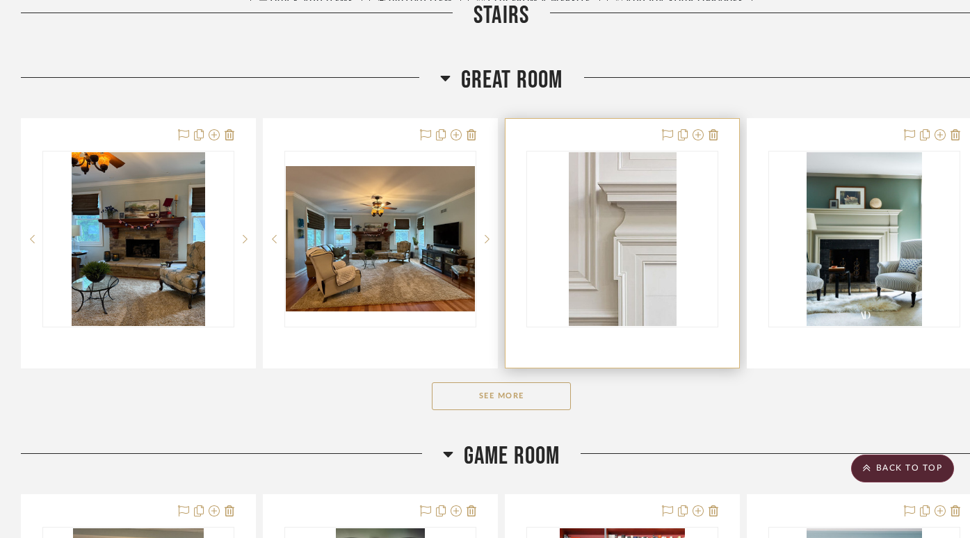
scroll to position [2461, 0]
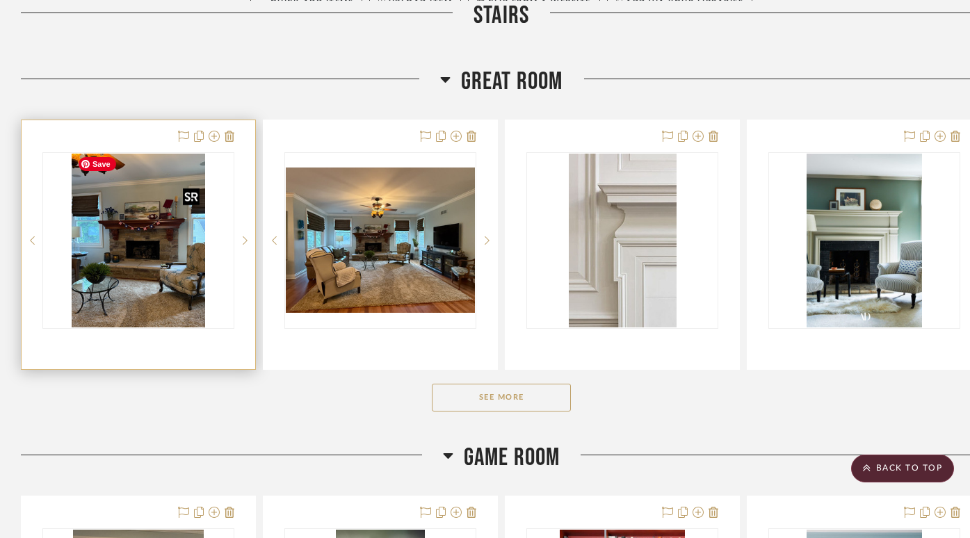
click at [164, 264] on img "0" at bounding box center [138, 241] width 133 height 174
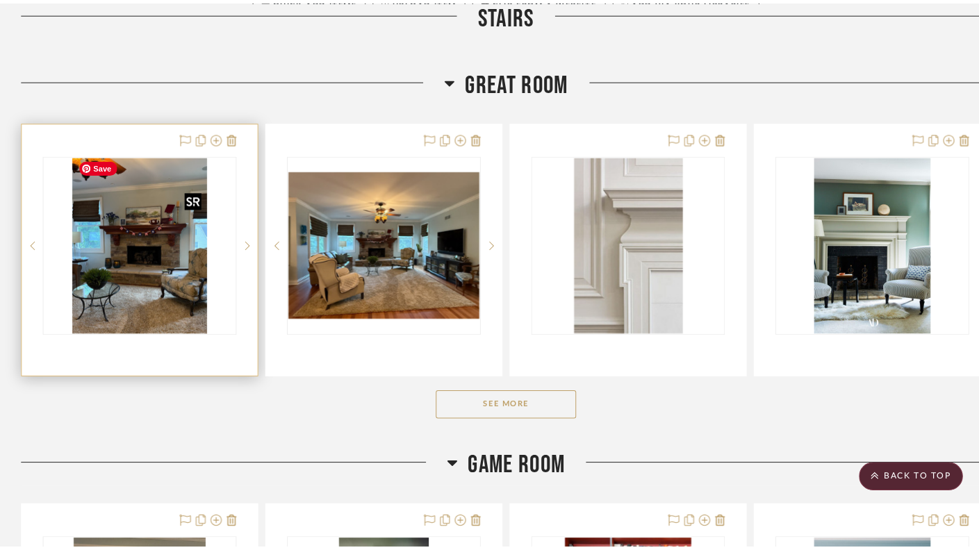
scroll to position [0, 0]
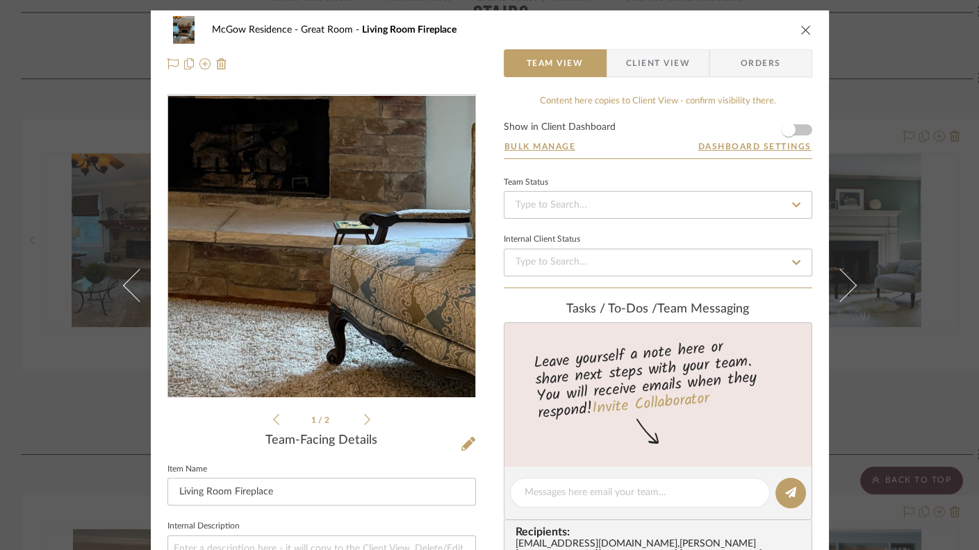
click at [351, 296] on img "0" at bounding box center [322, 247] width 232 height 302
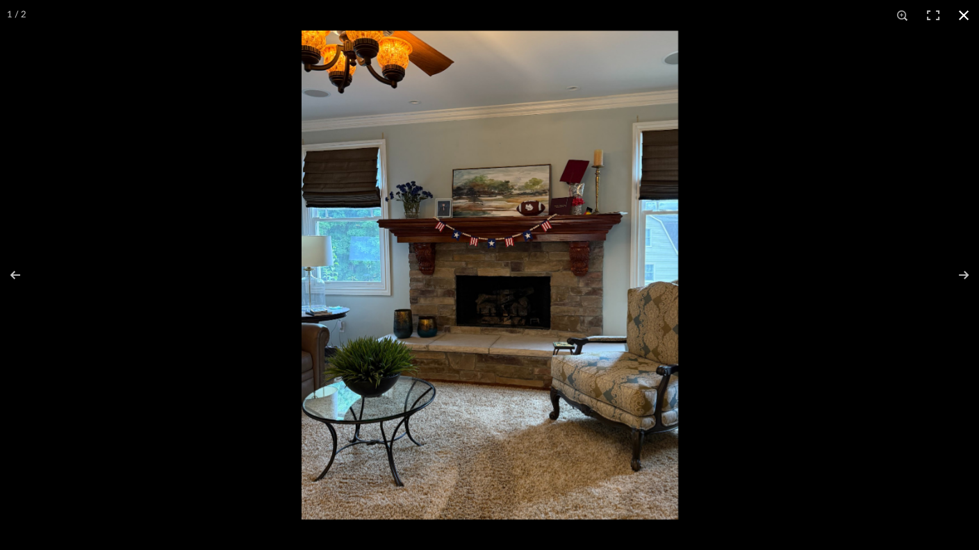
click at [691, 14] on button at bounding box center [964, 15] width 31 height 31
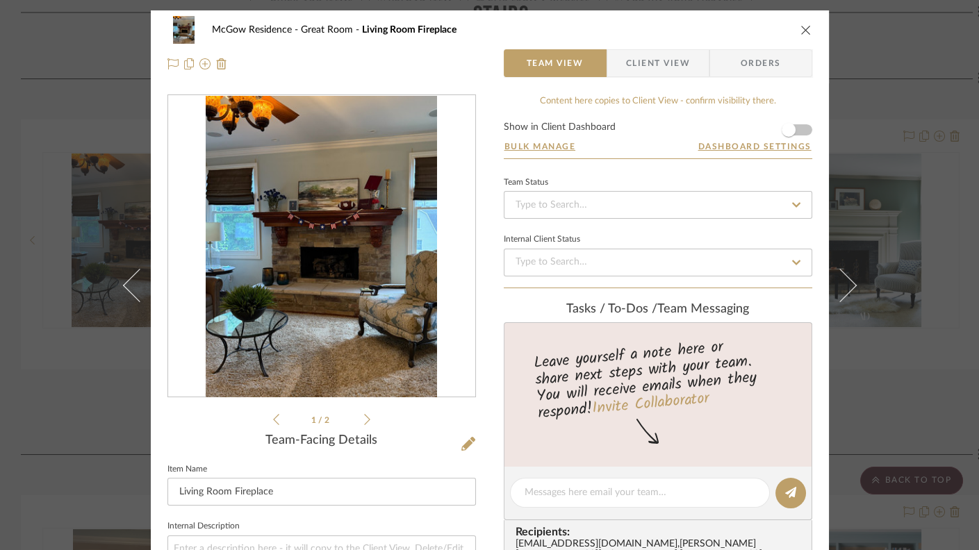
click at [691, 26] on icon "close" at bounding box center [806, 29] width 11 height 11
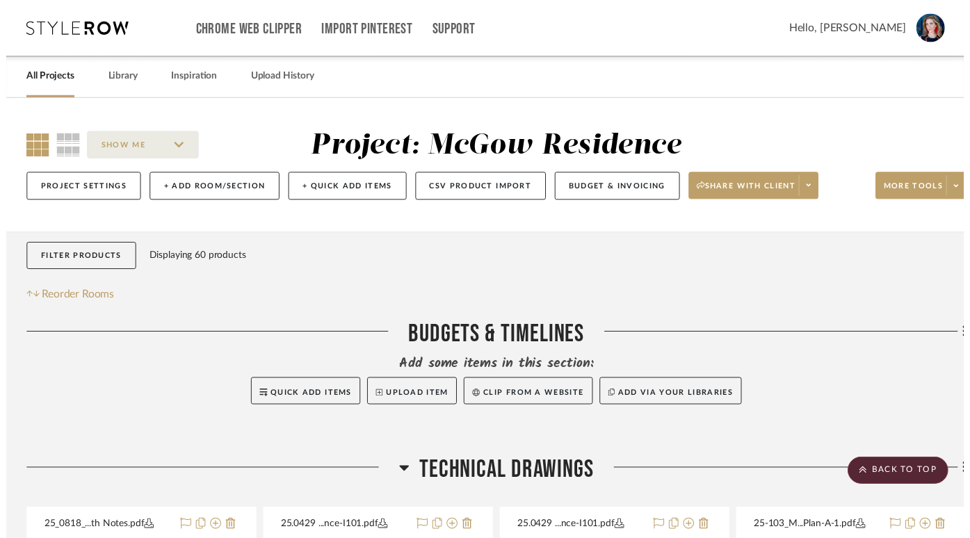
scroll to position [2461, 0]
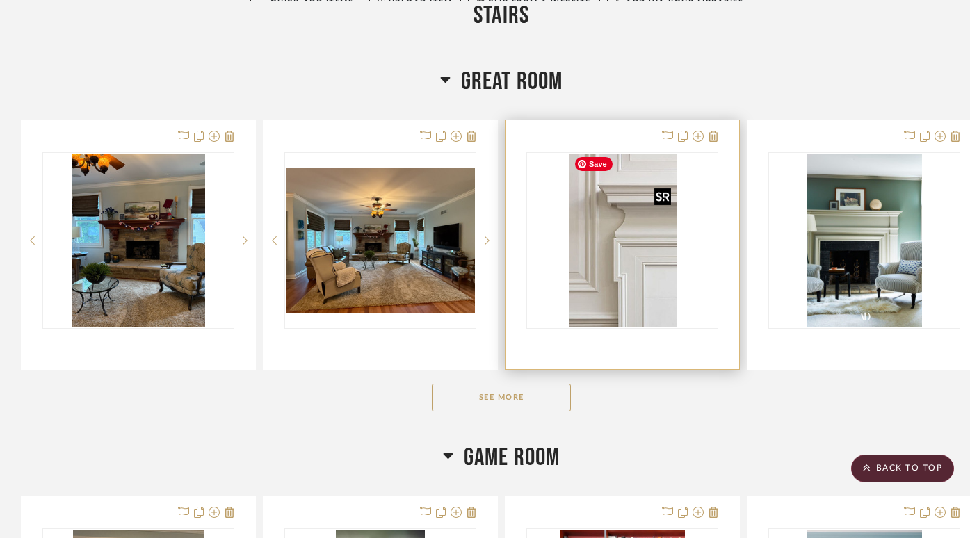
click at [634, 263] on img "0" at bounding box center [623, 241] width 108 height 174
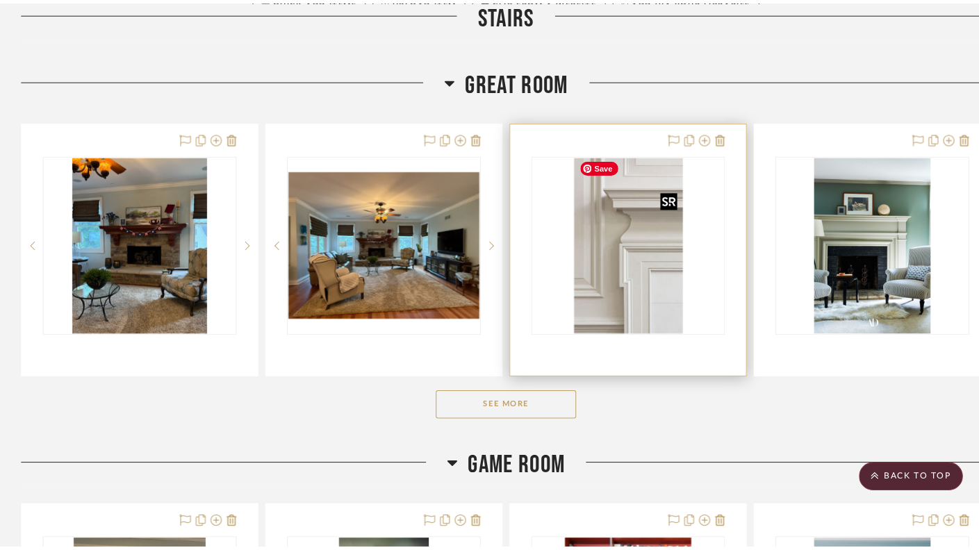
scroll to position [0, 0]
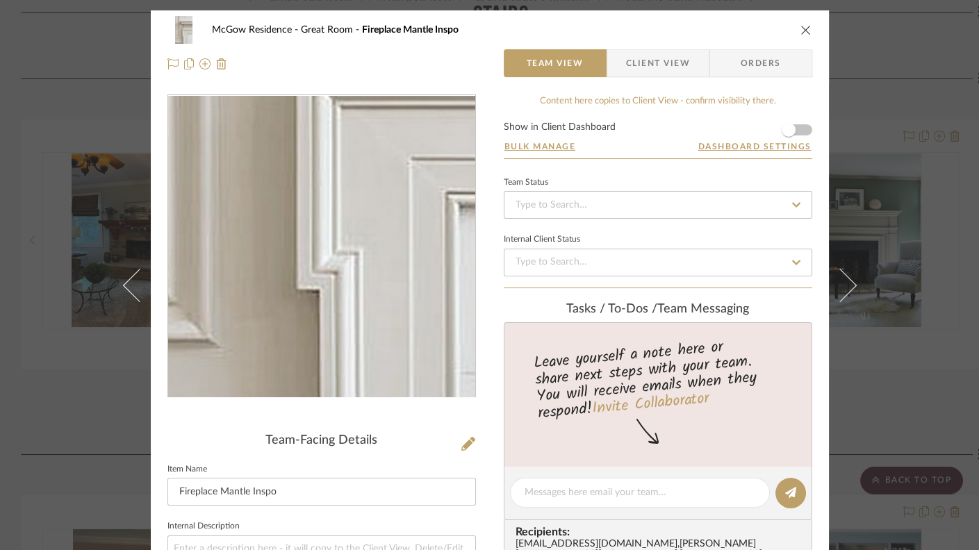
click at [309, 302] on img "0" at bounding box center [321, 247] width 187 height 302
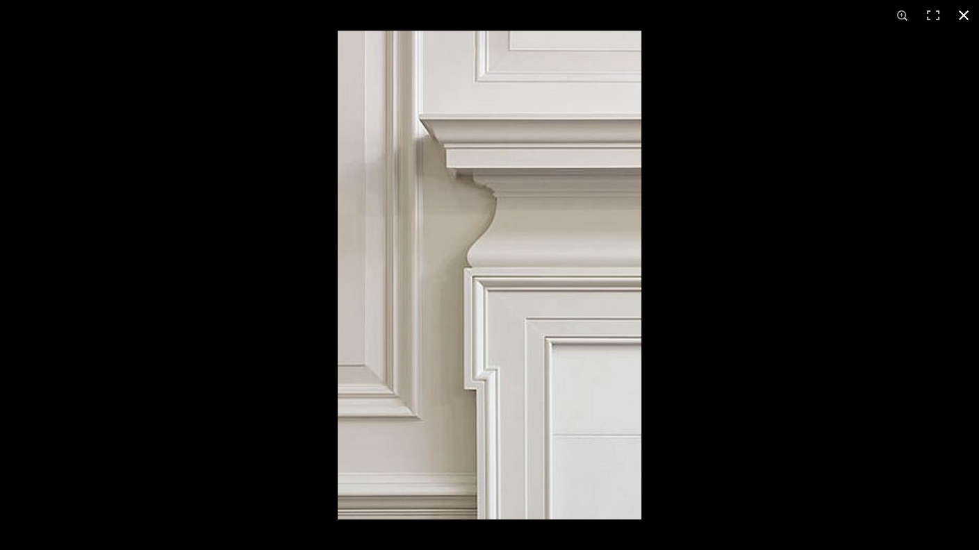
click at [691, 13] on button at bounding box center [964, 15] width 31 height 31
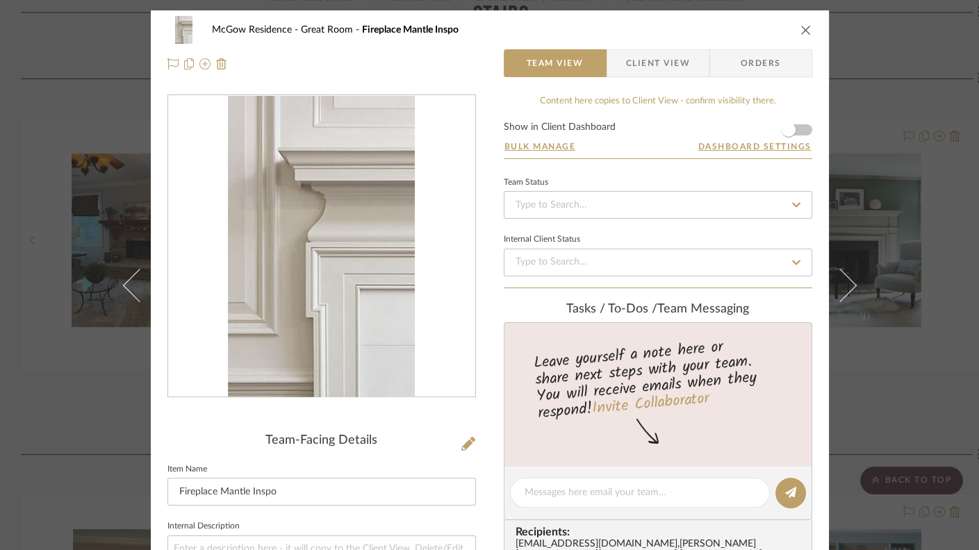
click at [691, 31] on icon "close" at bounding box center [806, 29] width 11 height 11
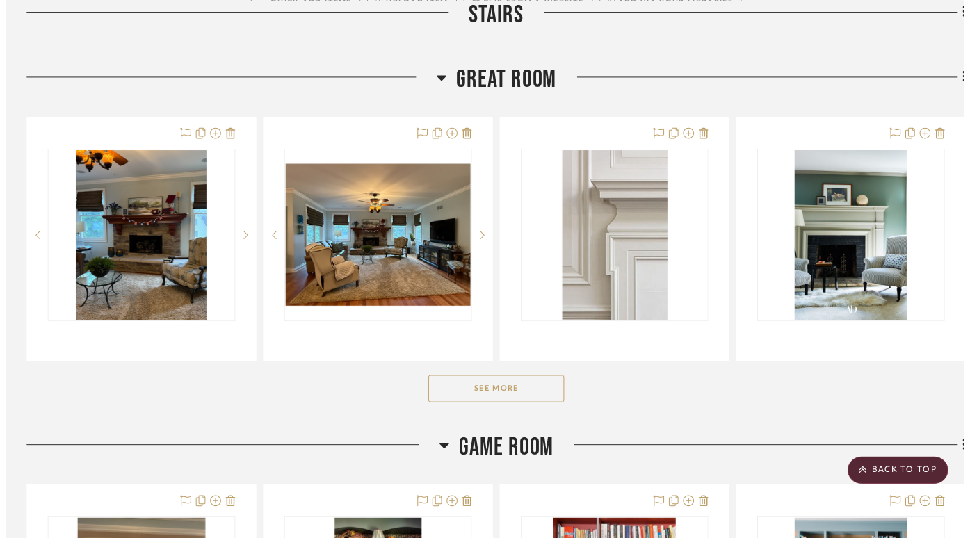
scroll to position [2461, 0]
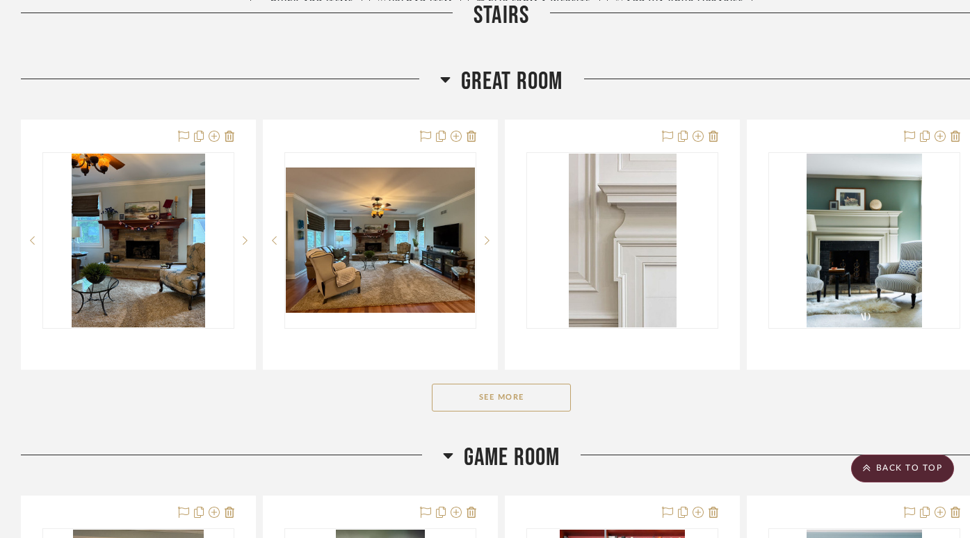
click at [532, 389] on button "See More" at bounding box center [501, 398] width 139 height 28
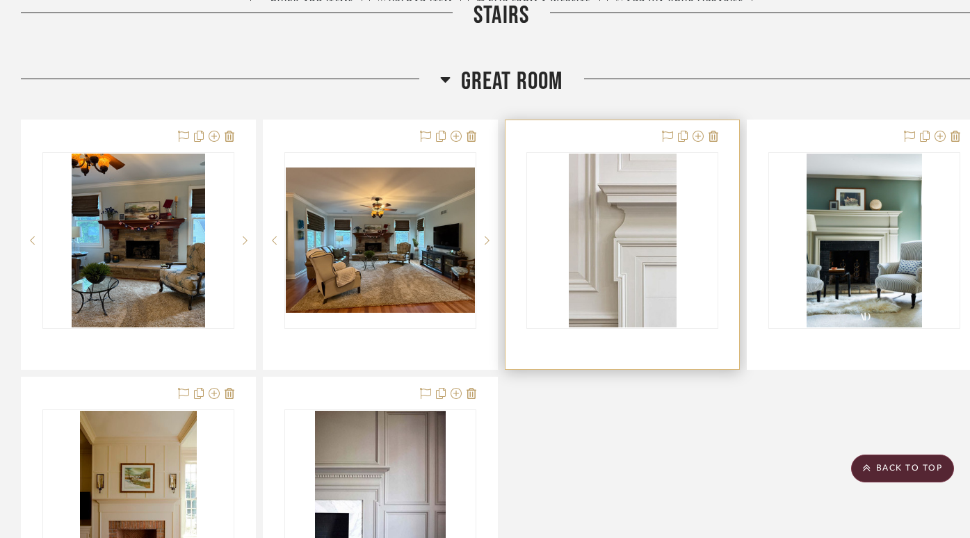
scroll to position [2540, 0]
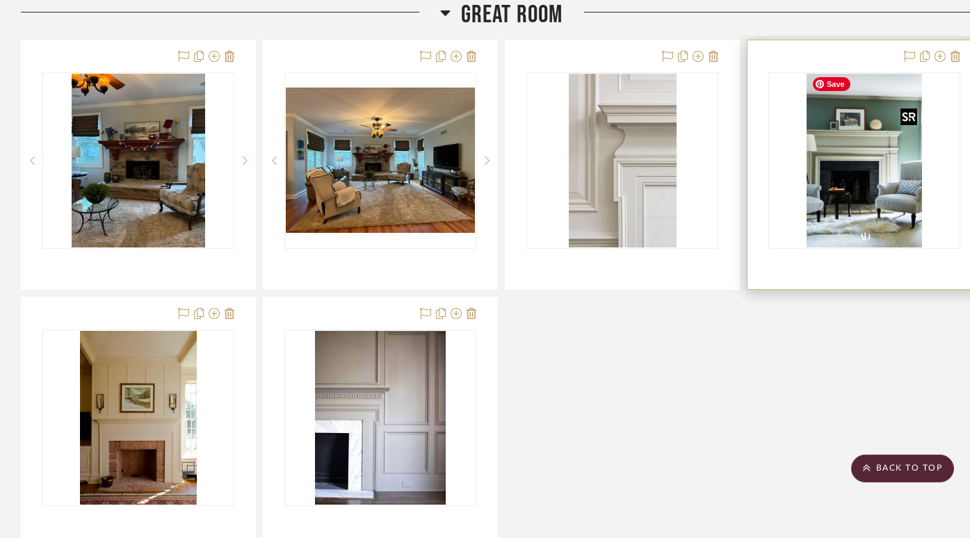
click at [691, 198] on img "0" at bounding box center [863, 161] width 115 height 174
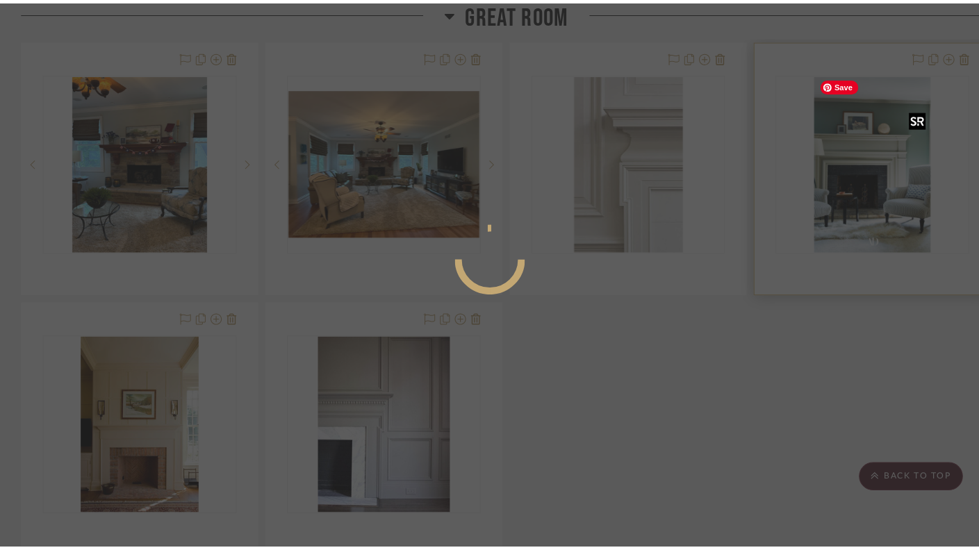
scroll to position [0, 0]
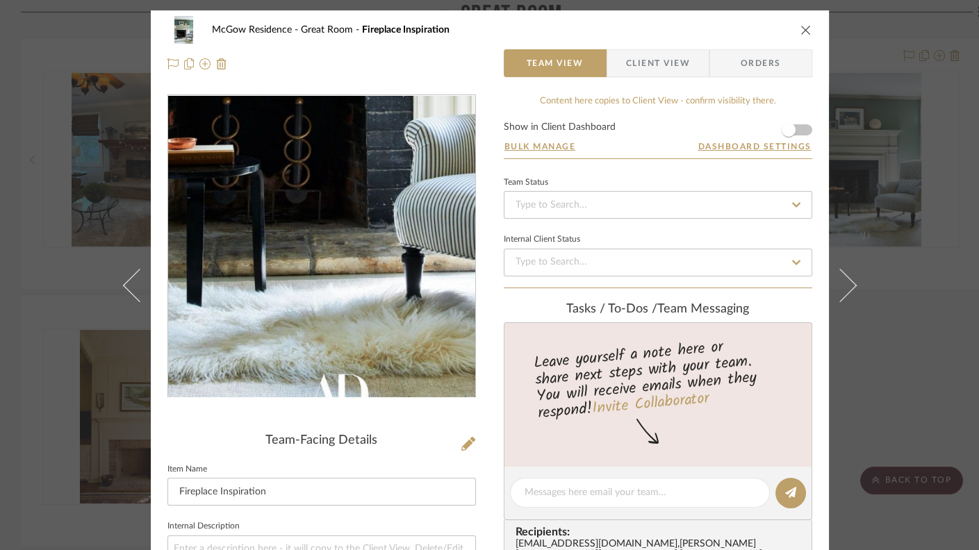
click at [311, 329] on img "0" at bounding box center [321, 247] width 201 height 302
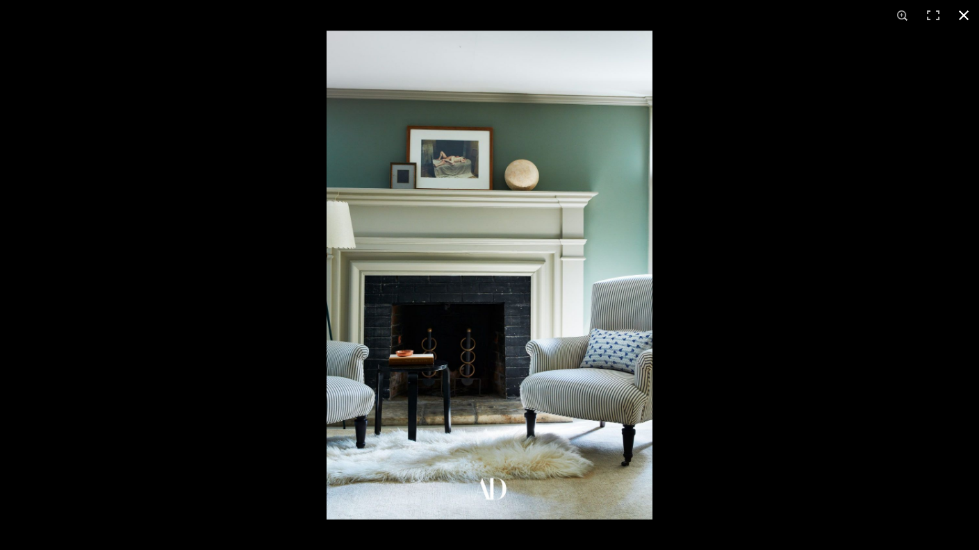
click at [691, 15] on button at bounding box center [964, 15] width 31 height 31
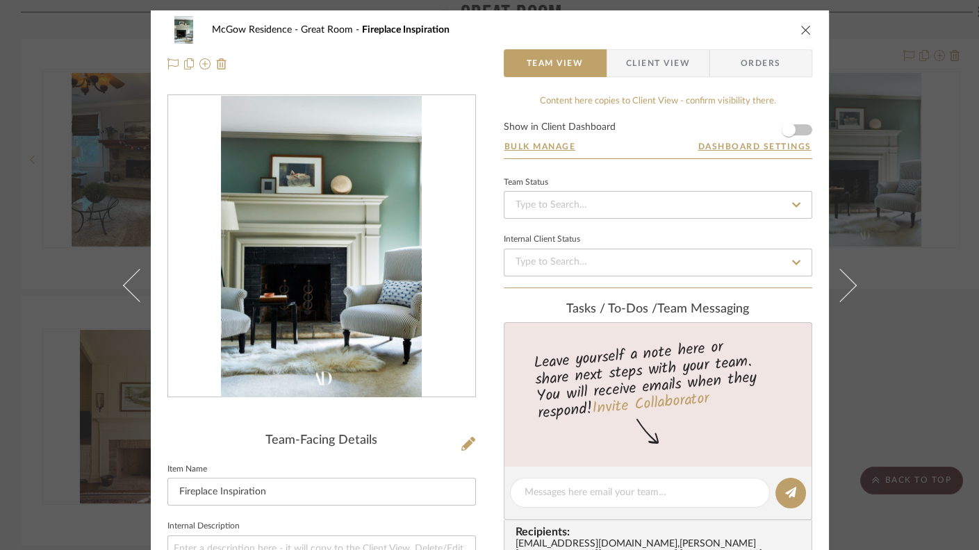
click at [691, 29] on icon "close" at bounding box center [806, 29] width 11 height 11
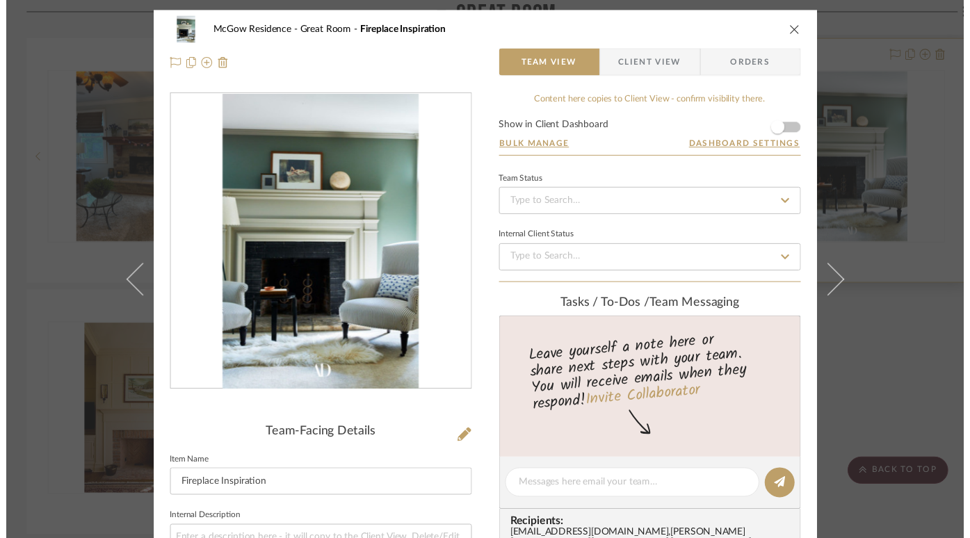
scroll to position [2540, 0]
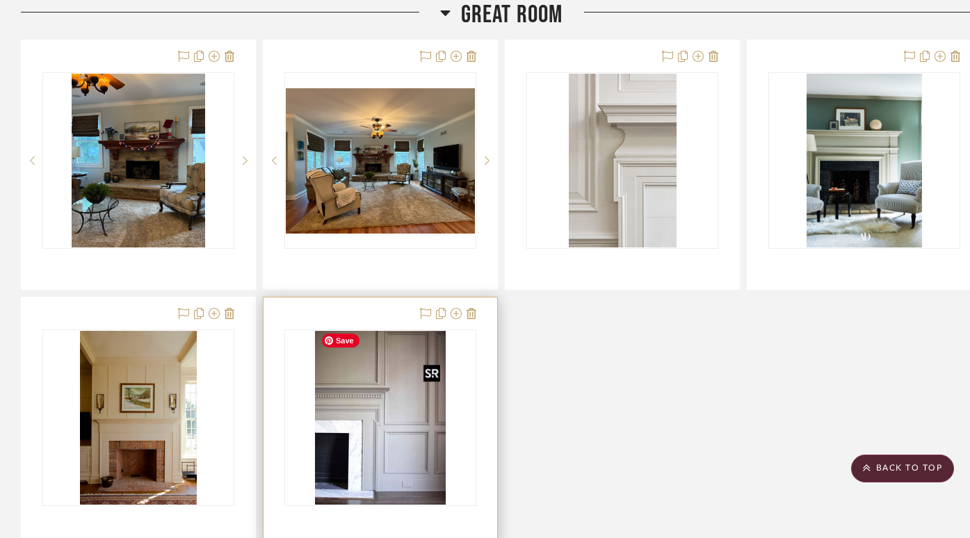
click at [0, 0] on img at bounding box center [0, 0] width 0 height 0
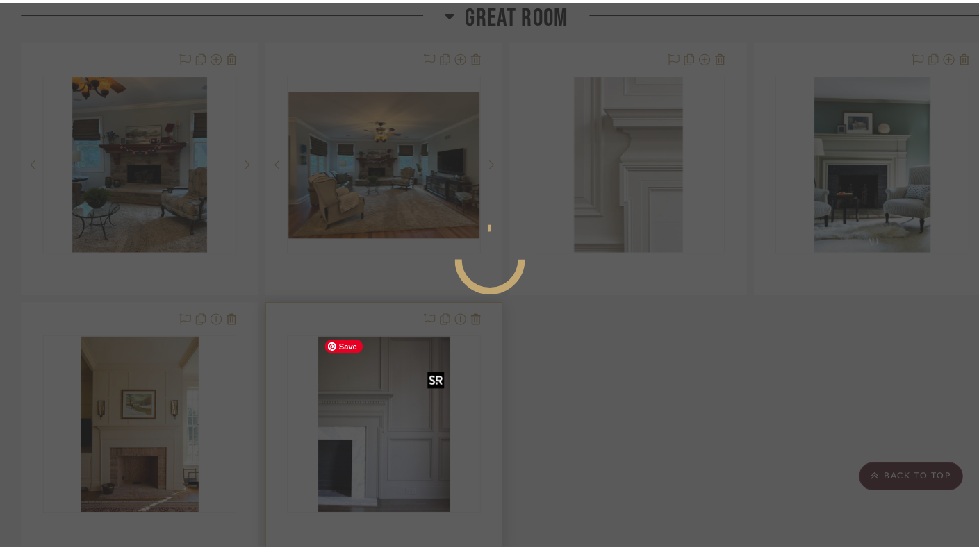
scroll to position [0, 0]
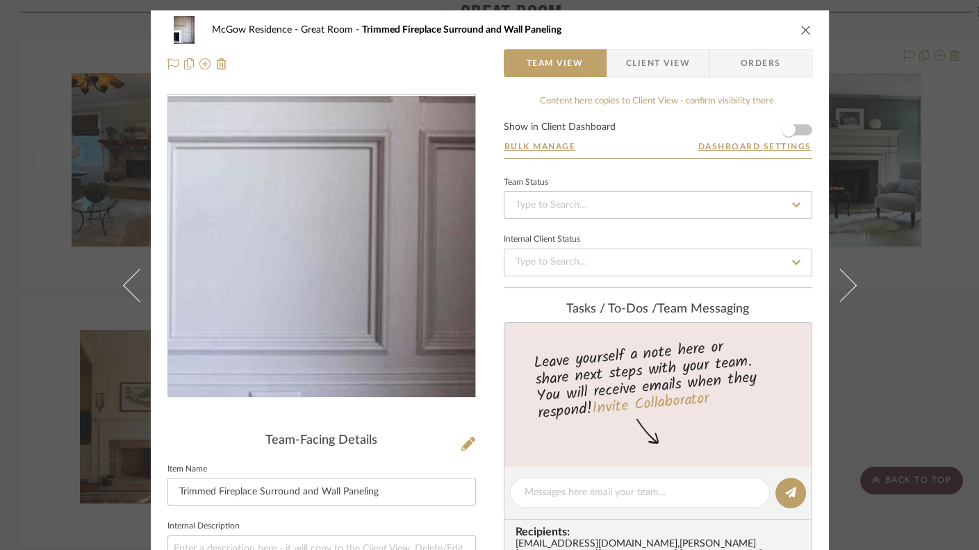
click at [402, 307] on img "0" at bounding box center [322, 247] width 226 height 302
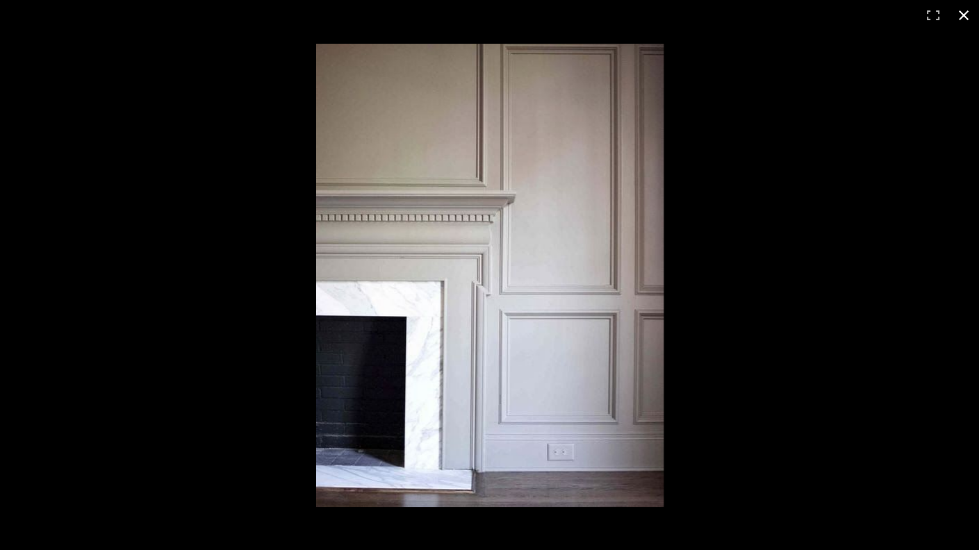
click at [691, 14] on button at bounding box center [964, 15] width 31 height 31
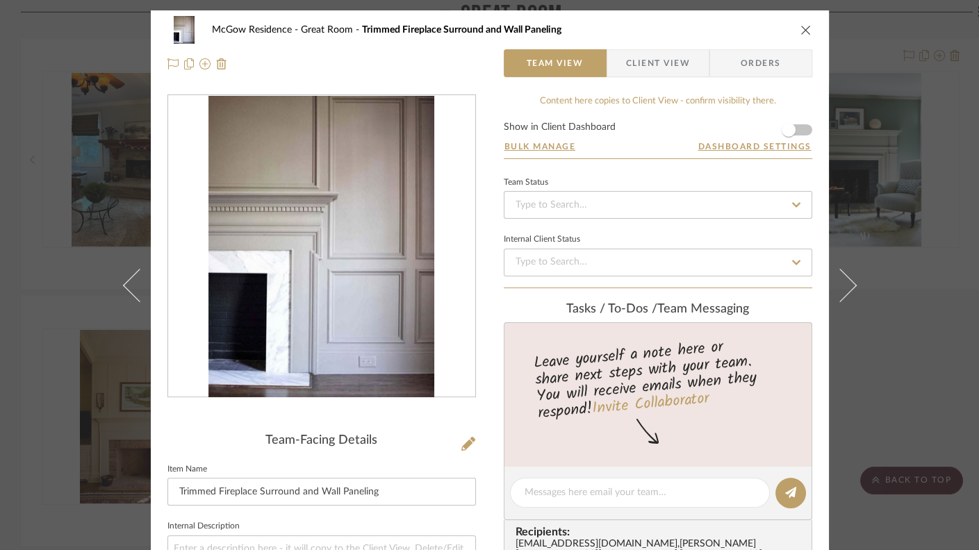
click at [691, 26] on icon "close" at bounding box center [806, 29] width 11 height 11
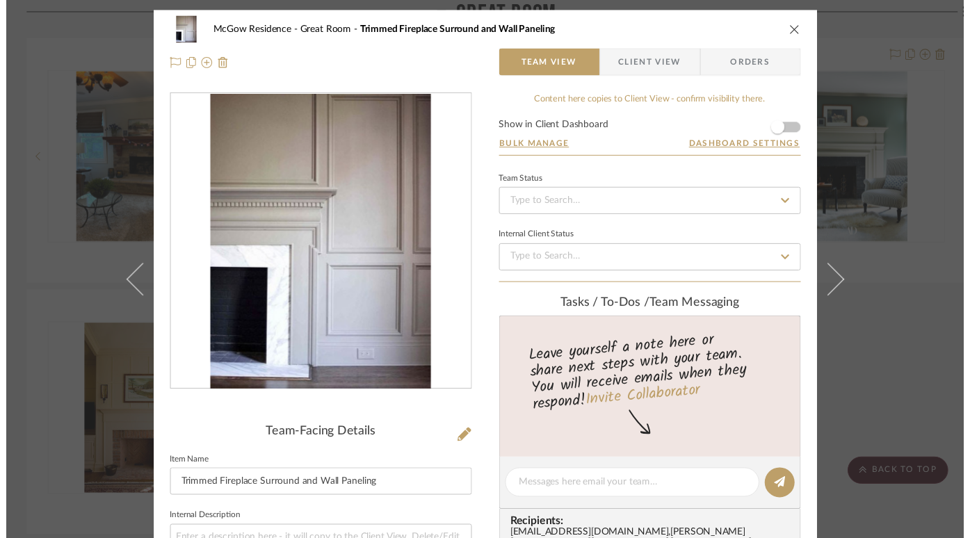
scroll to position [2540, 0]
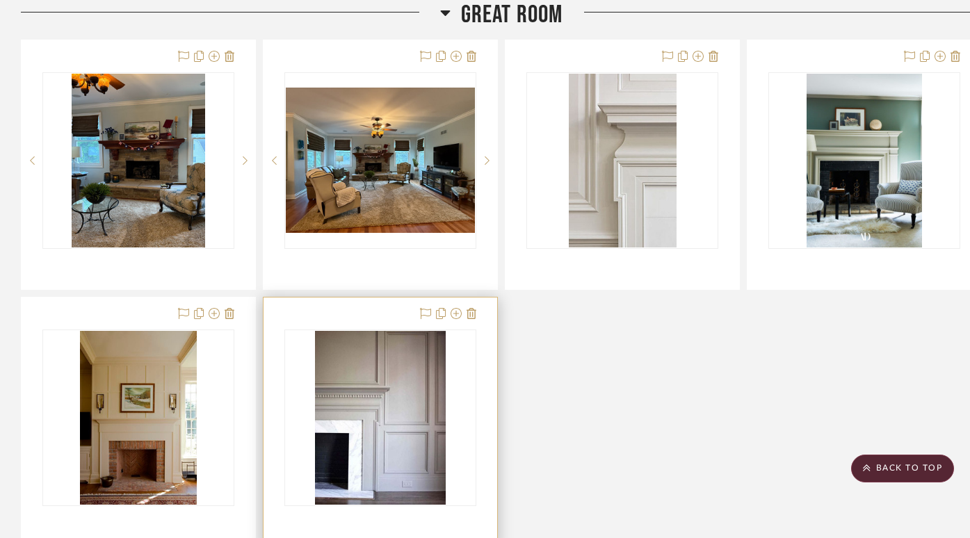
click at [370, 446] on img "0" at bounding box center [380, 418] width 130 height 174
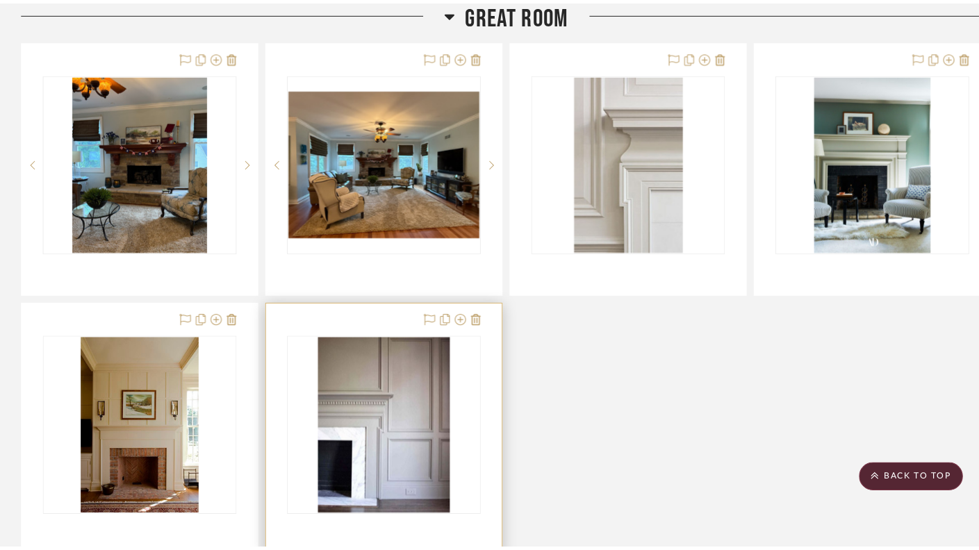
scroll to position [0, 0]
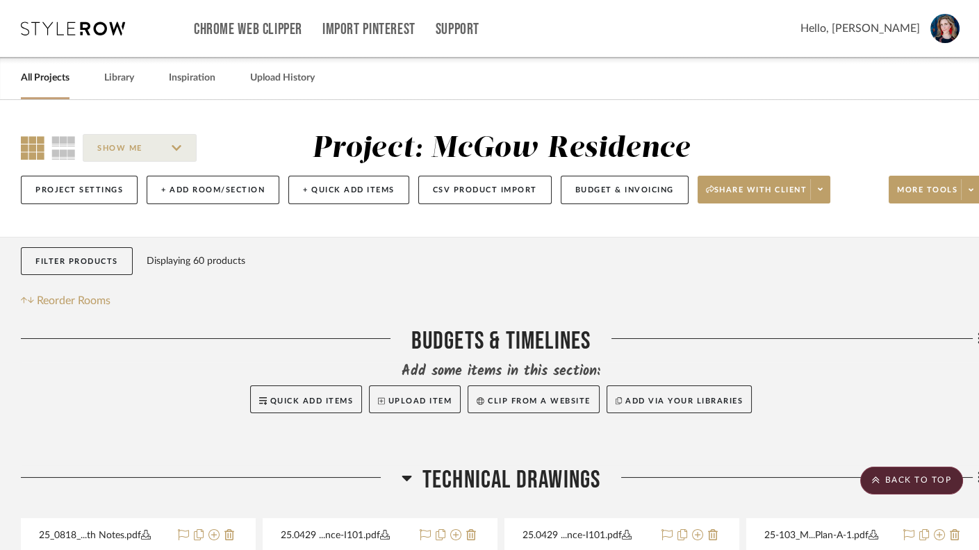
click at [0, 0] on div at bounding box center [0, 0] width 0 height 0
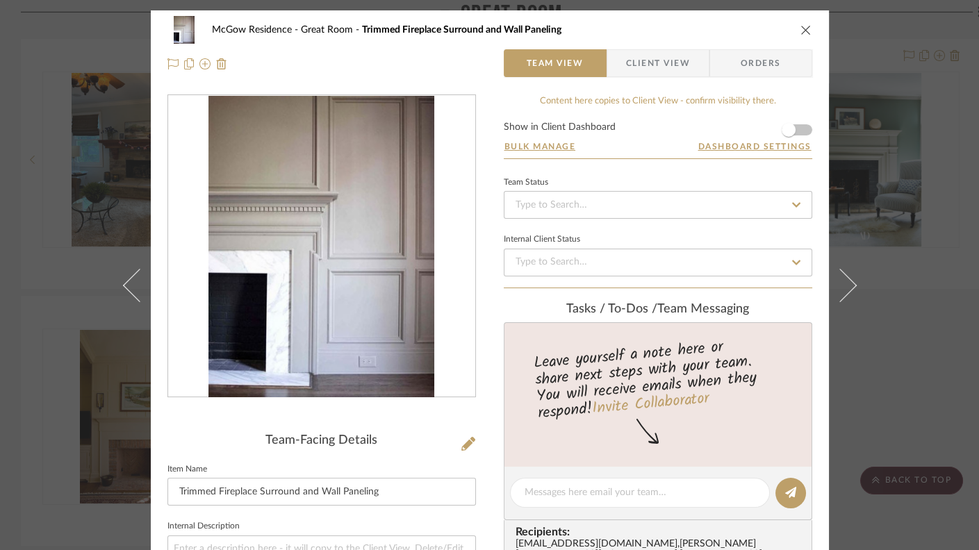
click at [691, 28] on icon "close" at bounding box center [806, 29] width 11 height 11
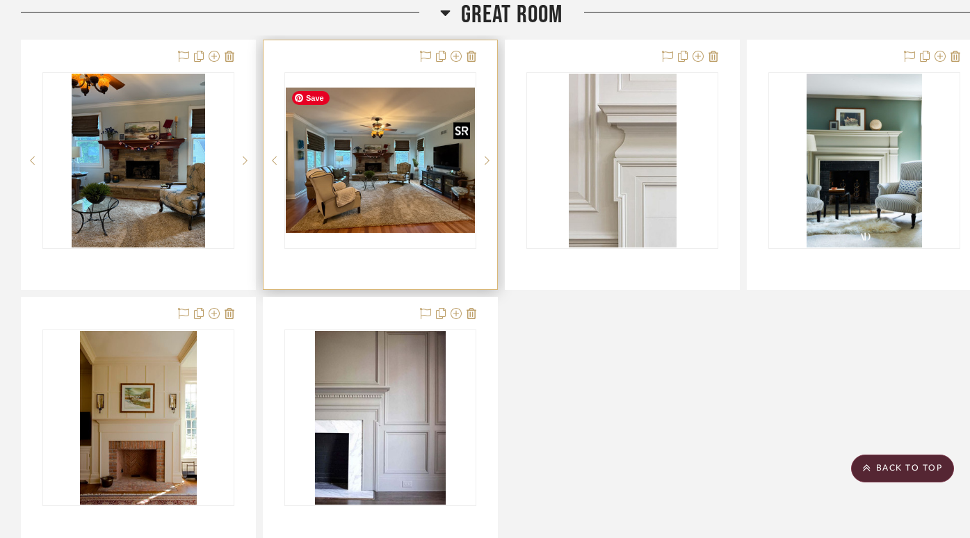
scroll to position [2541, 0]
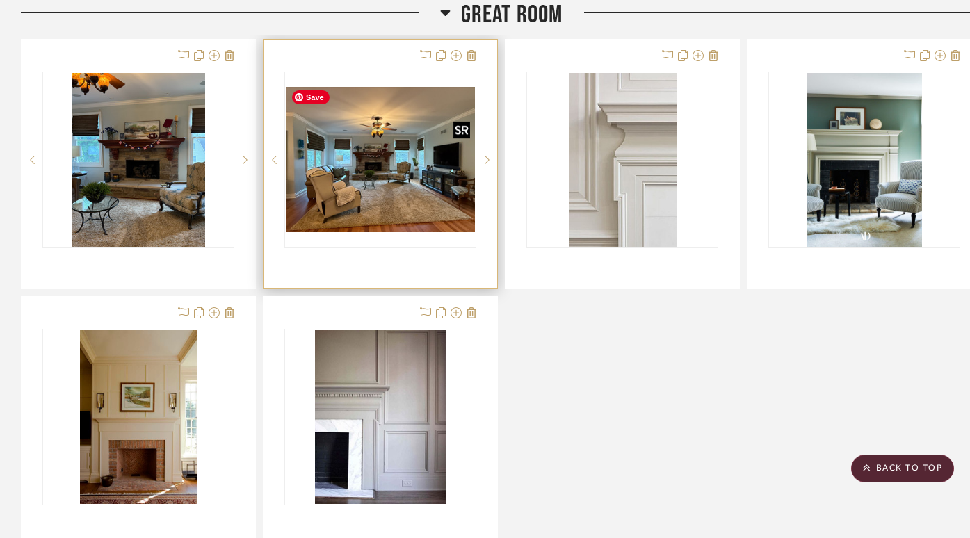
click at [393, 162] on img "0" at bounding box center [380, 159] width 189 height 145
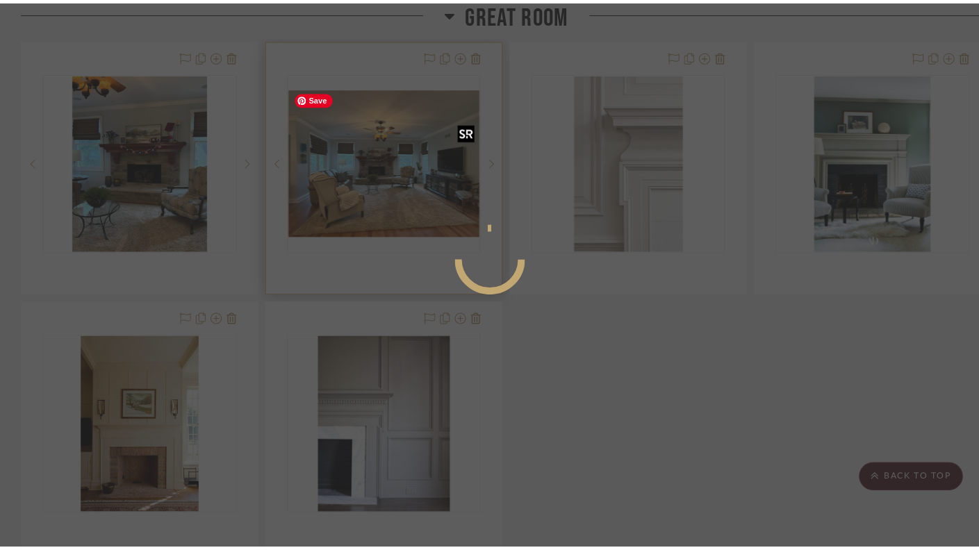
scroll to position [0, 0]
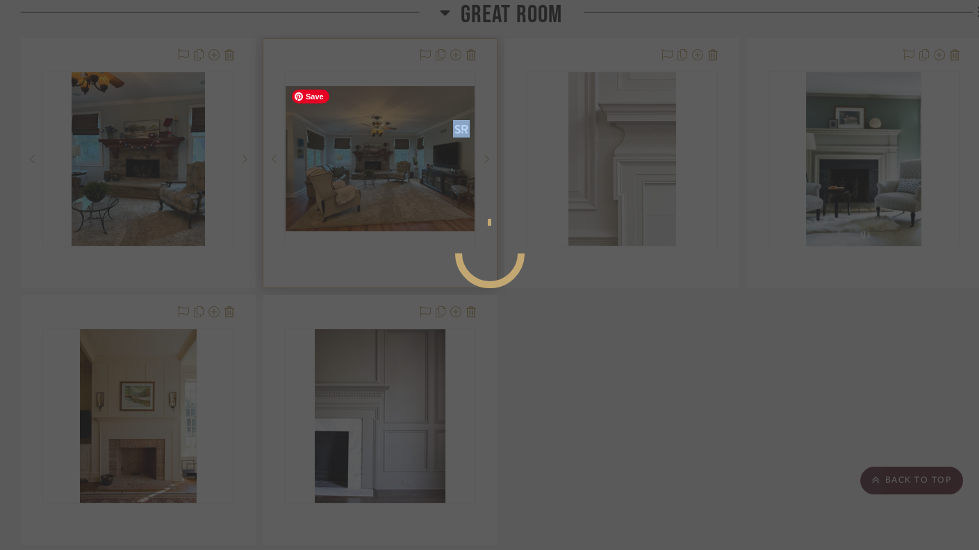
click at [393, 162] on mat-dialog-content at bounding box center [490, 309] width 209 height 598
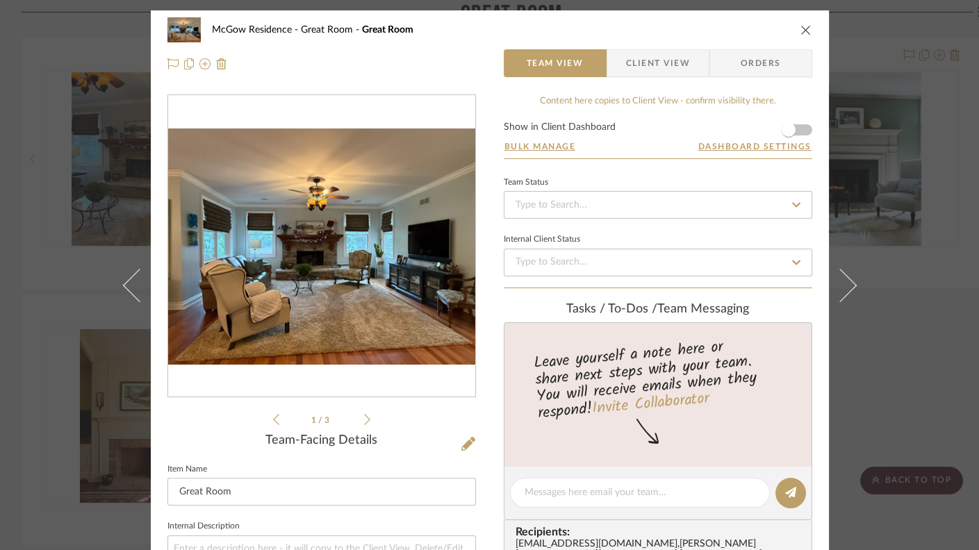
click at [341, 286] on img "0" at bounding box center [321, 247] width 307 height 236
click at [691, 31] on icon "close" at bounding box center [806, 29] width 11 height 11
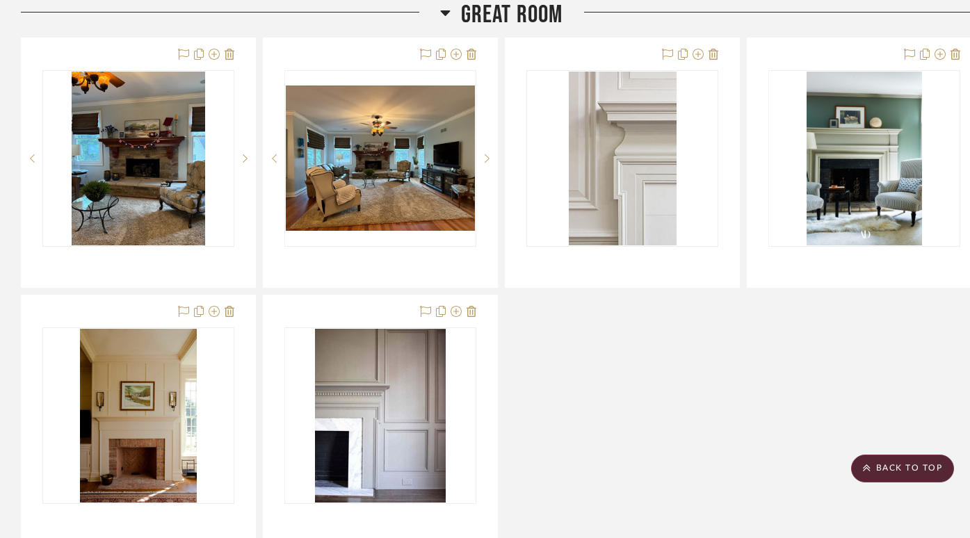
scroll to position [2543, 8]
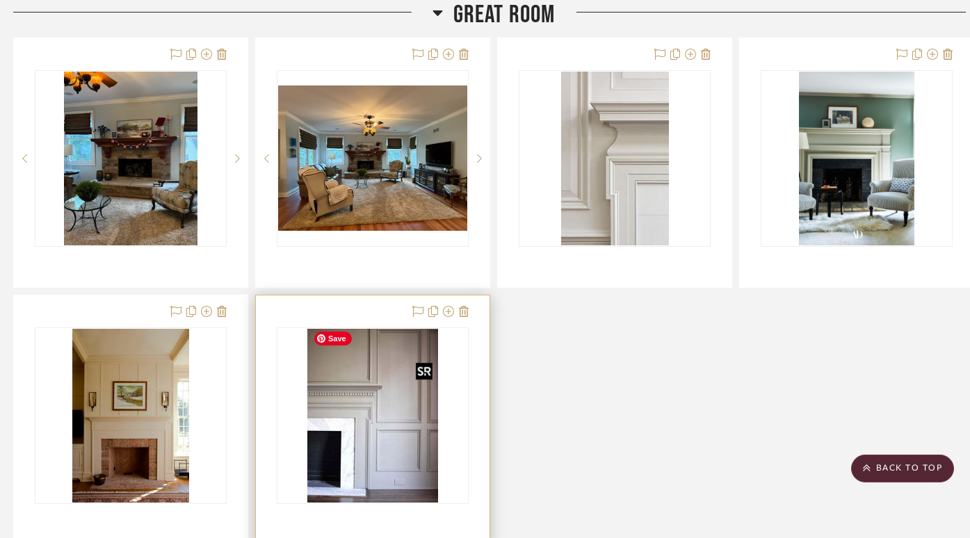
click at [384, 409] on img "0" at bounding box center [372, 416] width 130 height 174
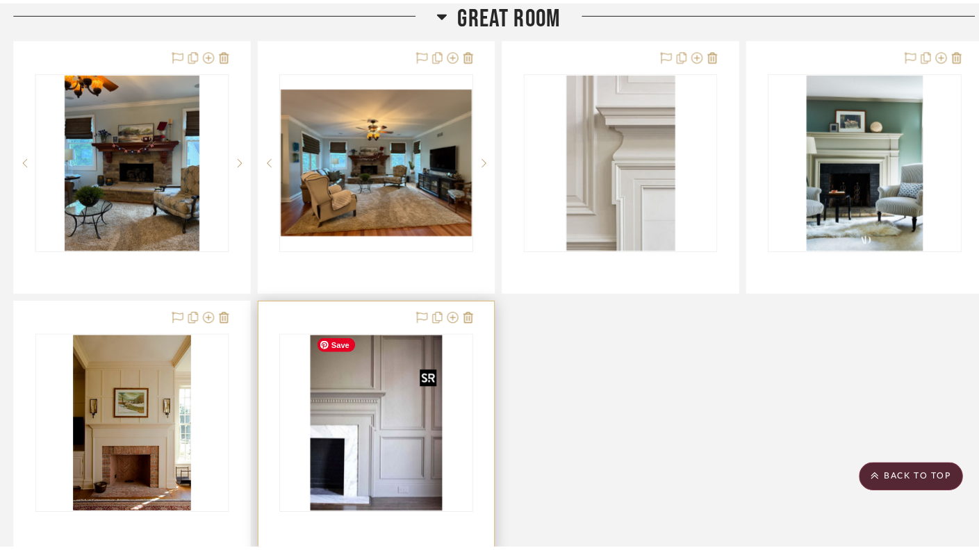
scroll to position [0, 0]
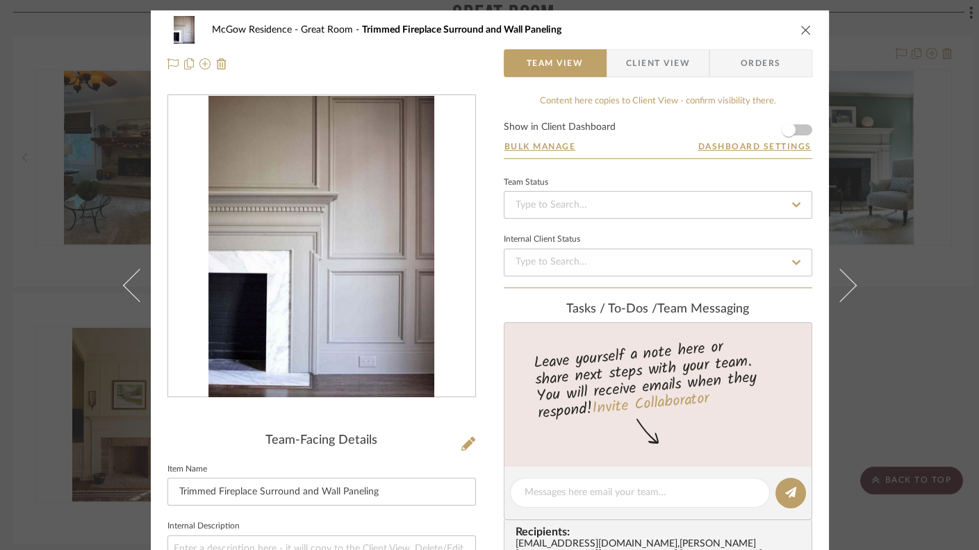
click at [691, 33] on icon "close" at bounding box center [806, 29] width 11 height 11
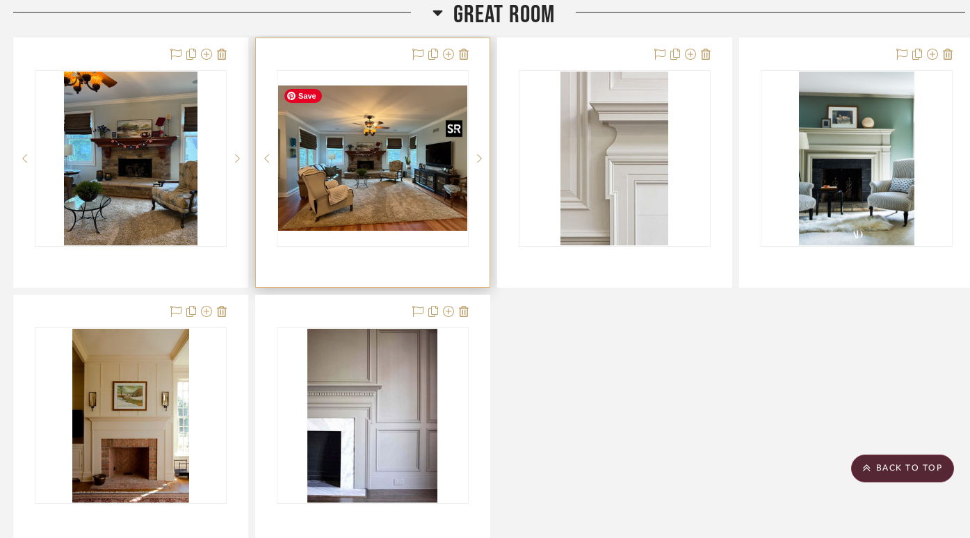
click at [398, 189] on img "0" at bounding box center [372, 157] width 189 height 145
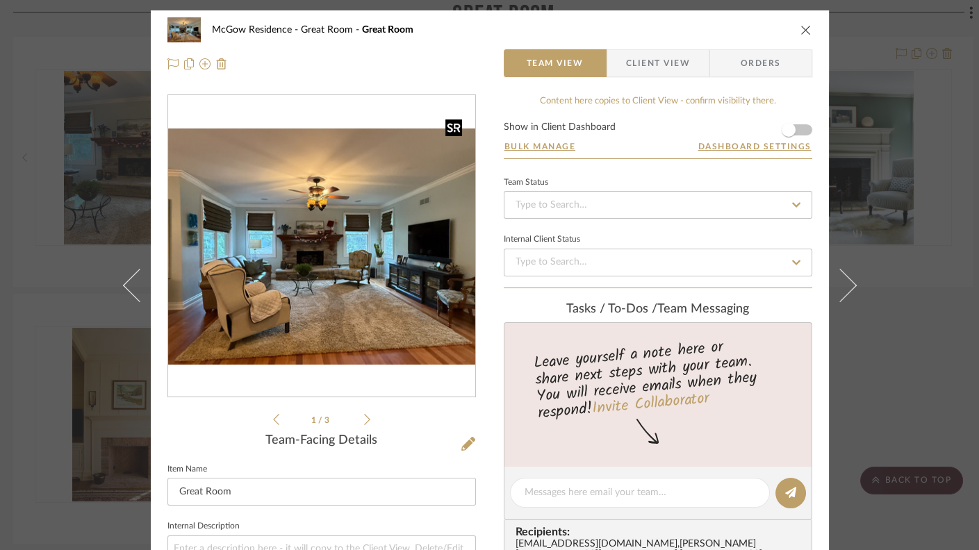
click at [398, 189] on img "0" at bounding box center [321, 247] width 307 height 236
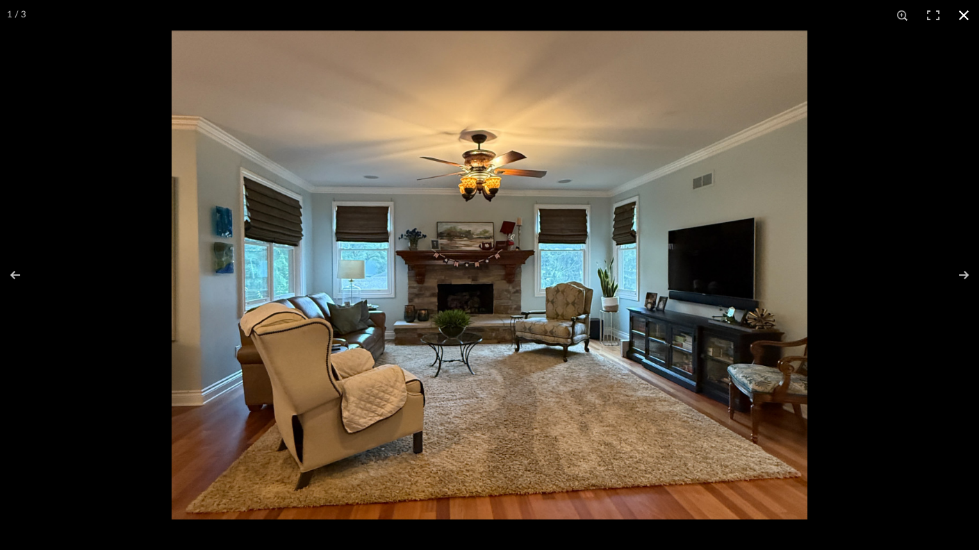
click at [691, 15] on button at bounding box center [964, 15] width 31 height 31
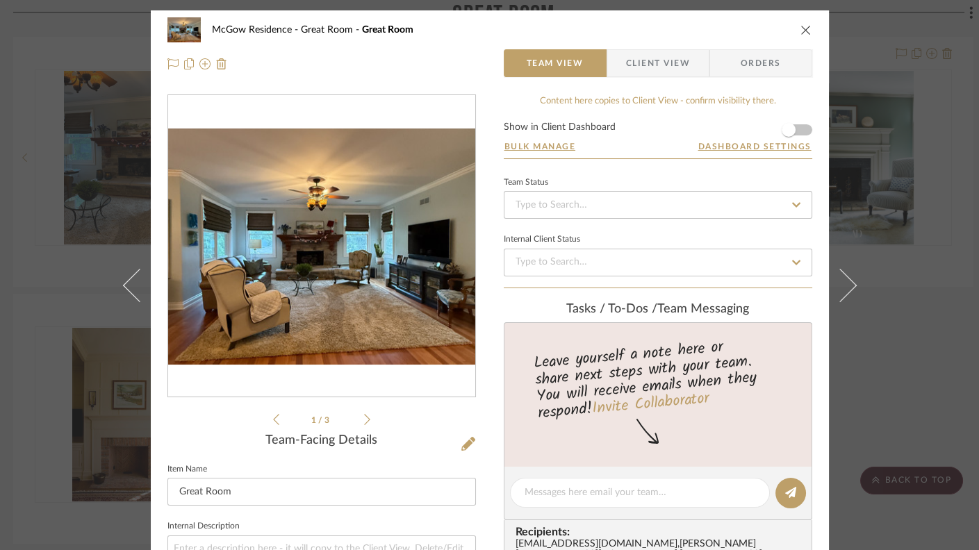
click at [691, 32] on icon "close" at bounding box center [806, 29] width 11 height 11
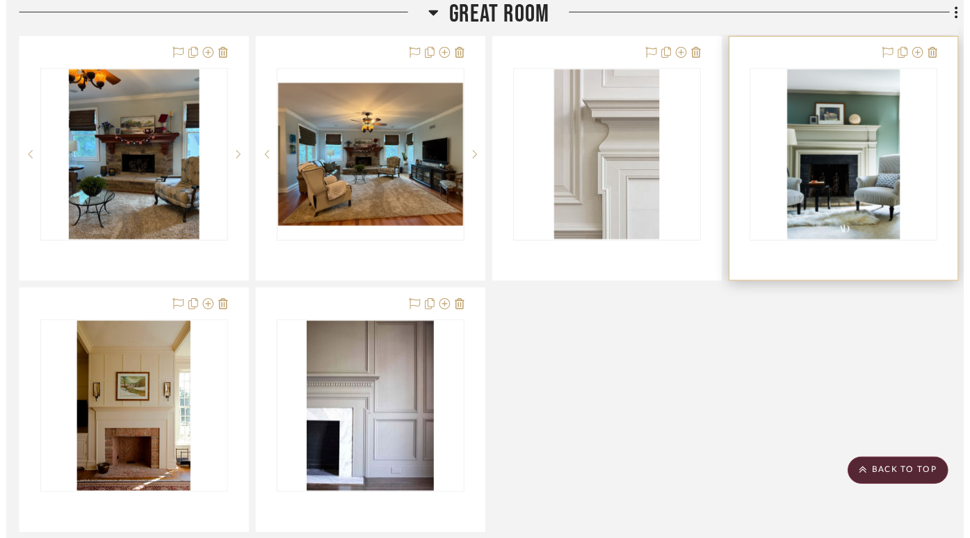
scroll to position [2543, 8]
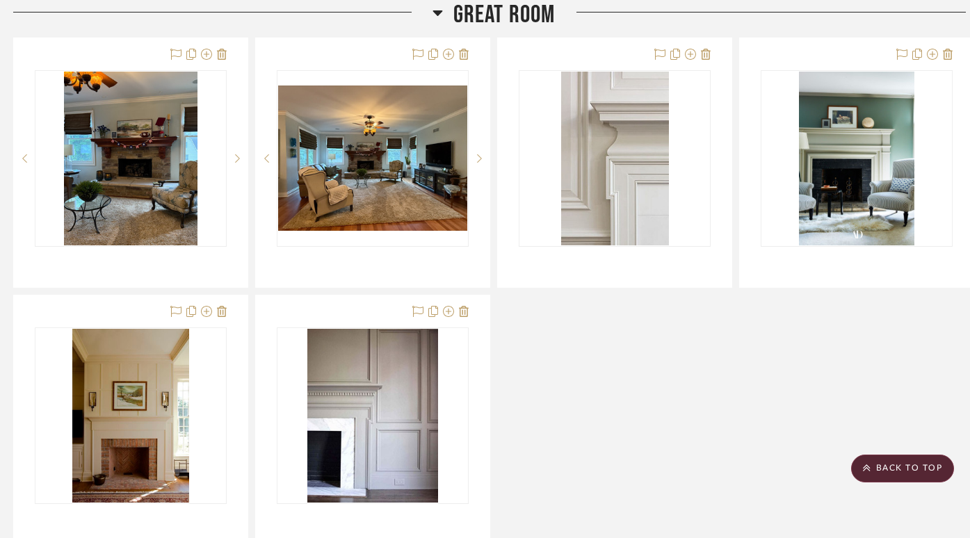
click at [623, 359] on div "Living Room Fireplace Team Status Internal Client Status client Comments: Submi…" at bounding box center [493, 291] width 961 height 507
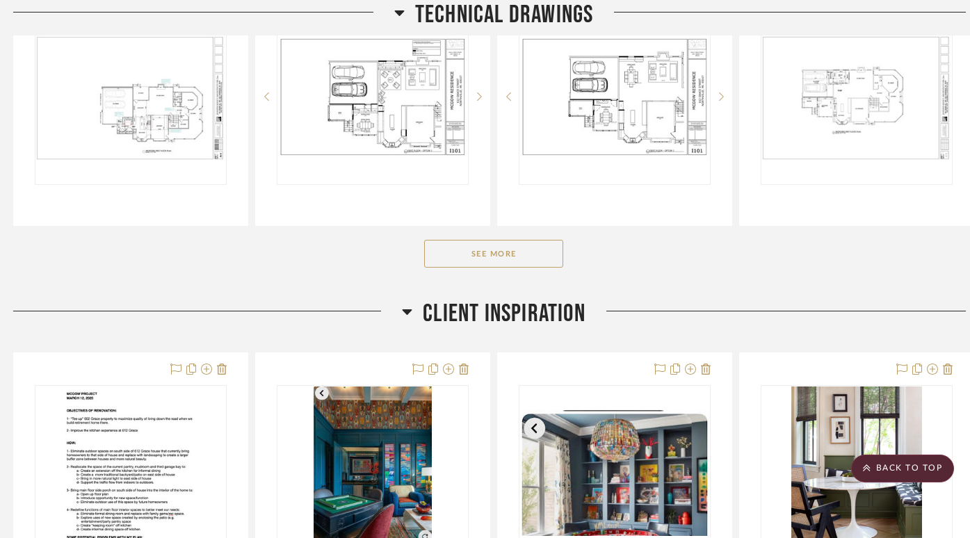
scroll to position [548, 8]
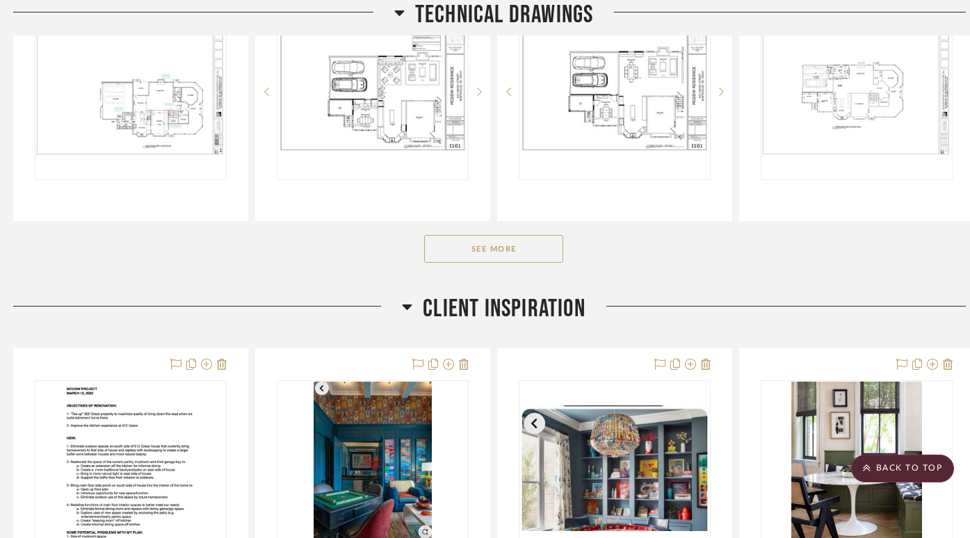
click at [404, 306] on icon at bounding box center [407, 307] width 10 height 6
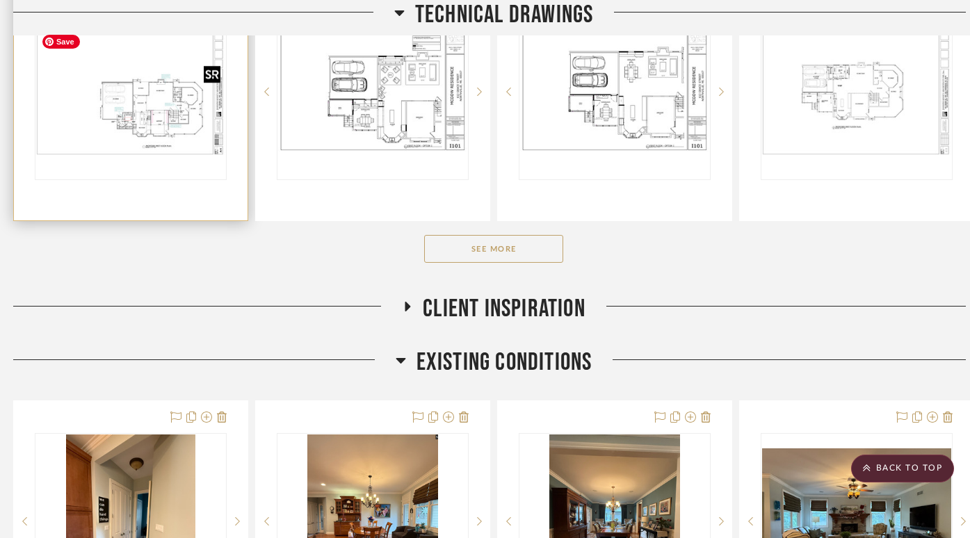
click at [108, 90] on img "0" at bounding box center [130, 92] width 189 height 126
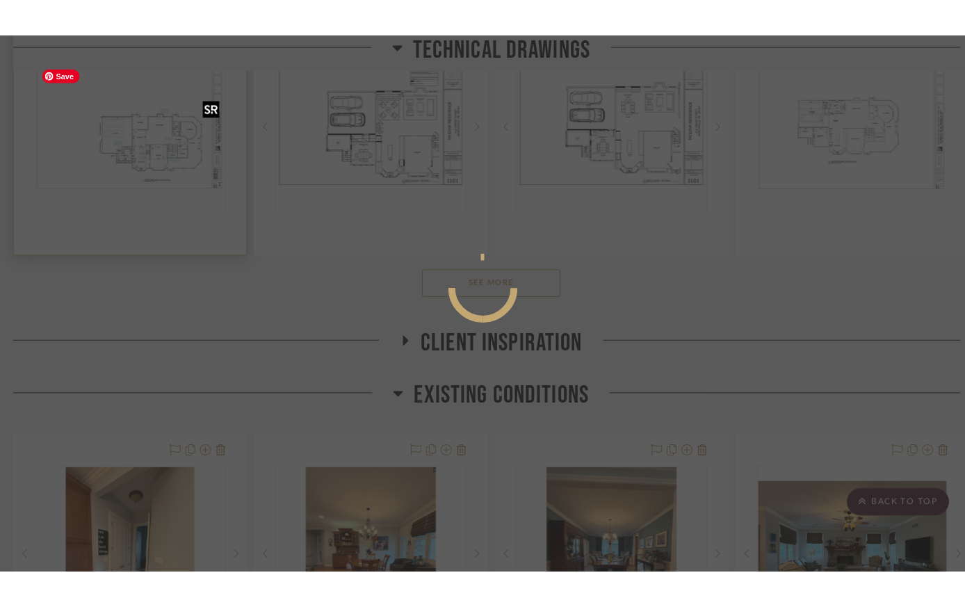
scroll to position [0, 0]
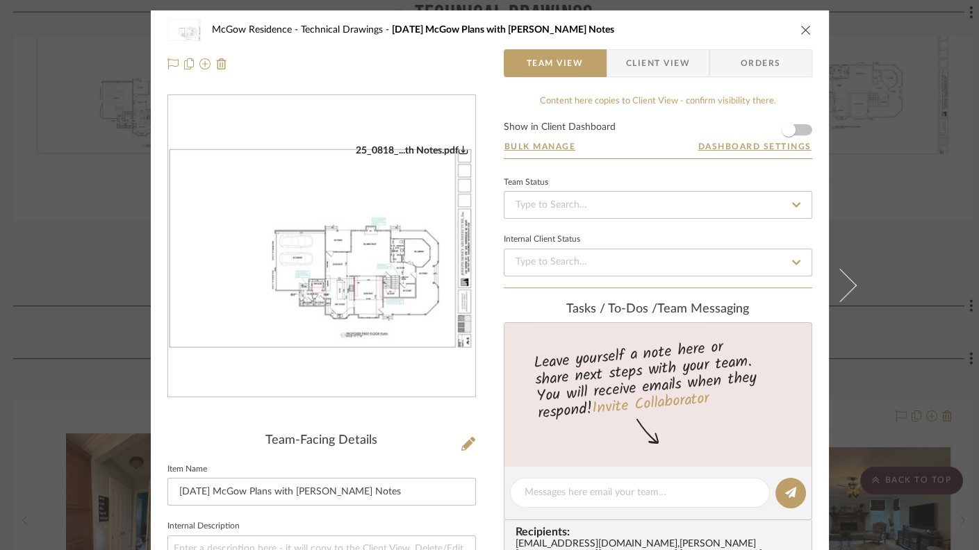
click at [359, 275] on img "0" at bounding box center [321, 247] width 307 height 205
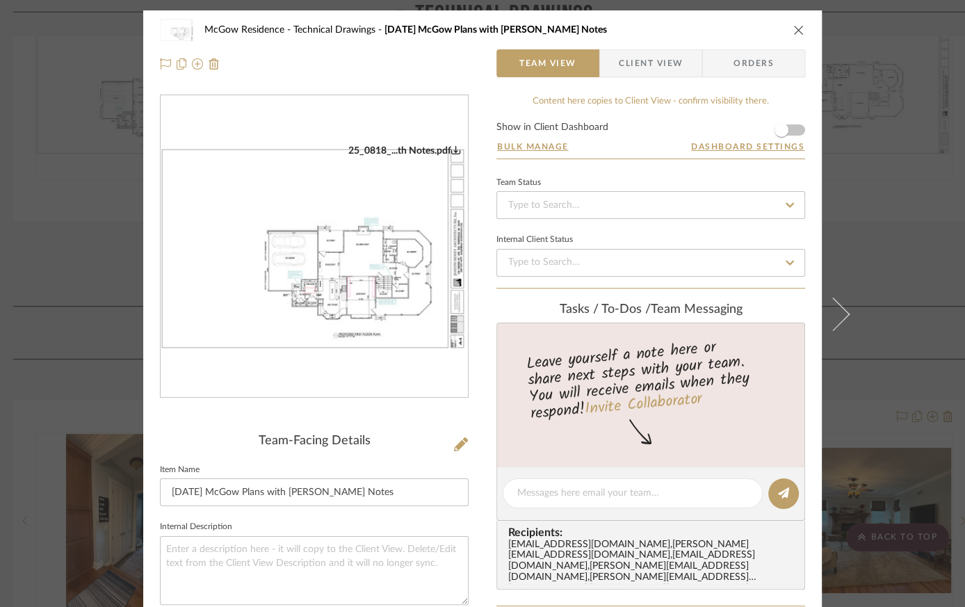
click at [691, 28] on icon "close" at bounding box center [798, 29] width 11 height 11
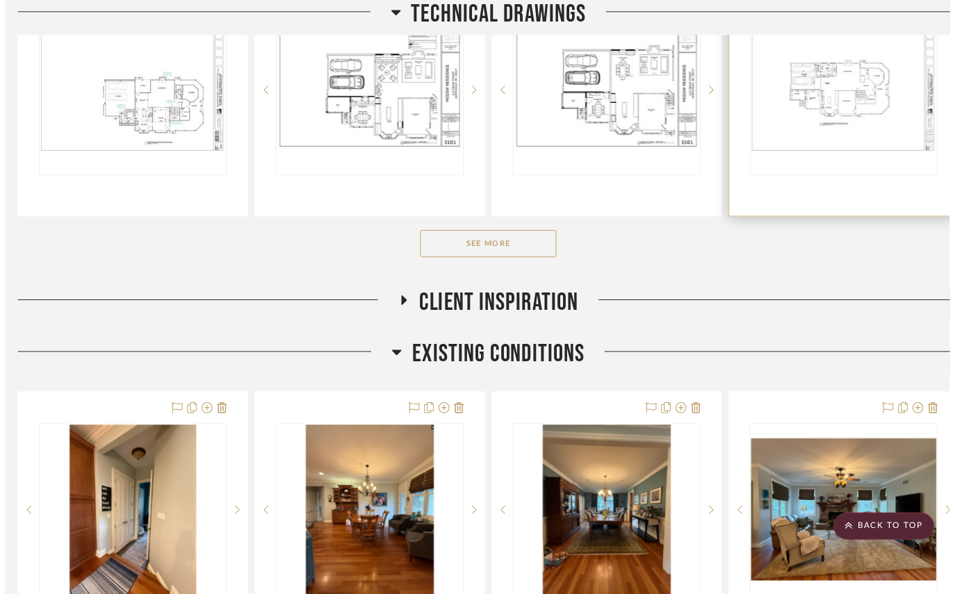
scroll to position [548, 8]
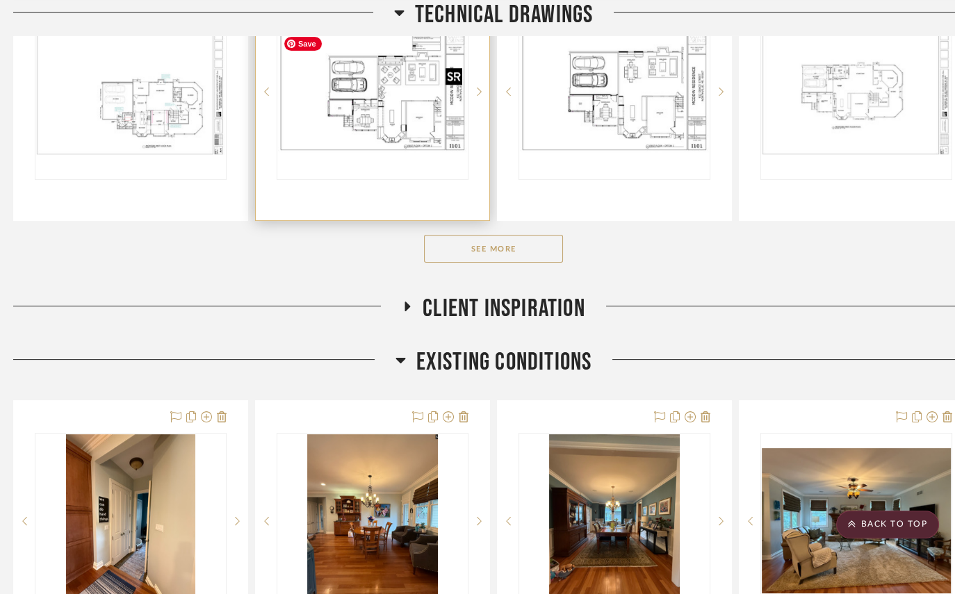
click at [374, 104] on img "0" at bounding box center [372, 92] width 189 height 122
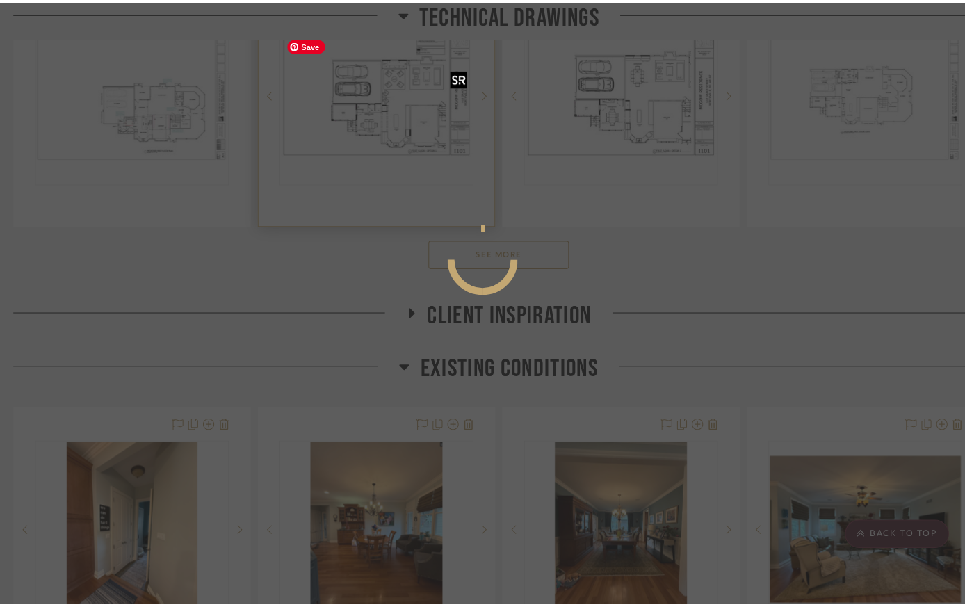
scroll to position [0, 0]
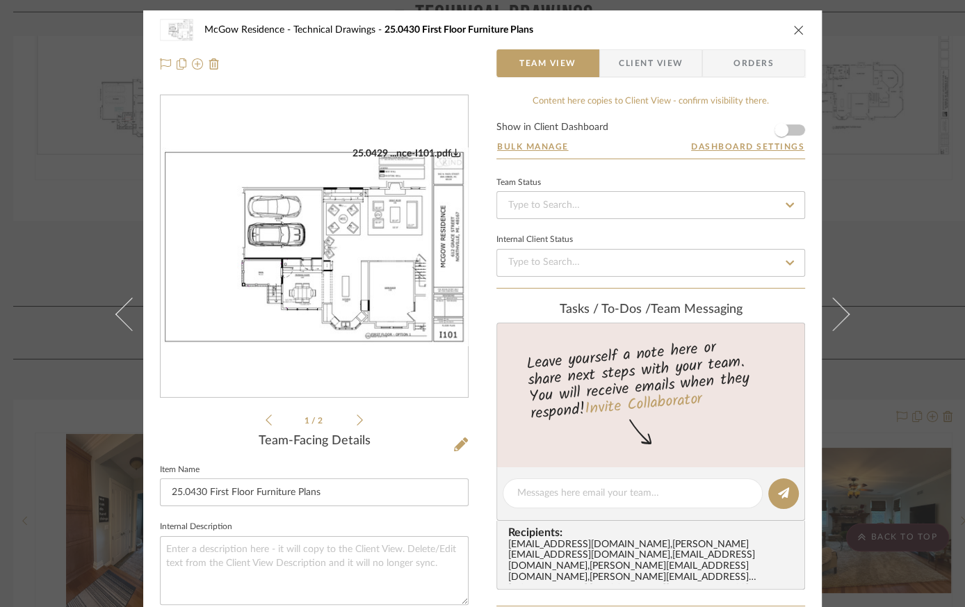
click at [373, 211] on img "0" at bounding box center [314, 246] width 307 height 199
click at [691, 26] on icon "close" at bounding box center [798, 29] width 11 height 11
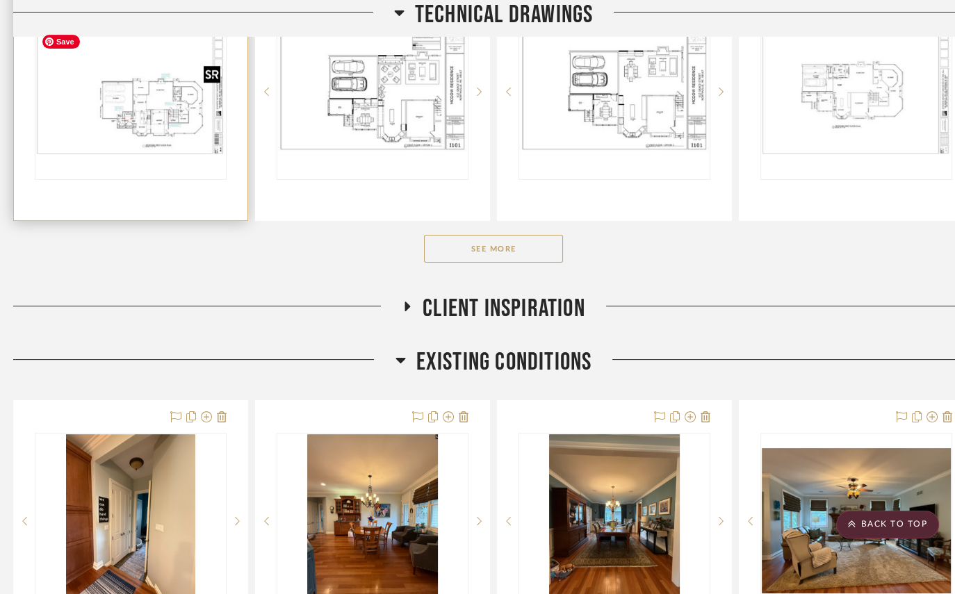
click at [157, 105] on img "0" at bounding box center [130, 92] width 189 height 126
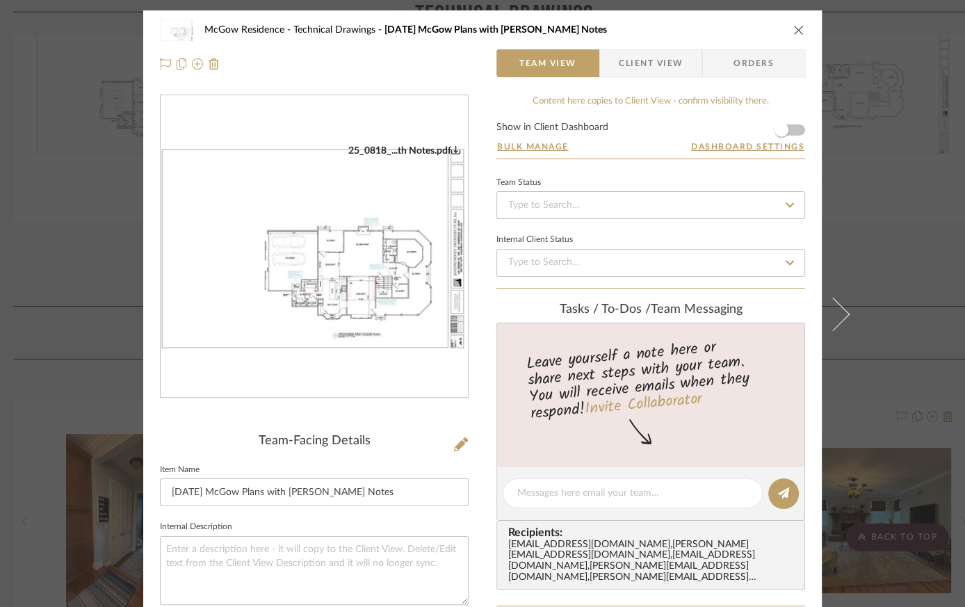
click at [350, 244] on img "0" at bounding box center [314, 247] width 307 height 205
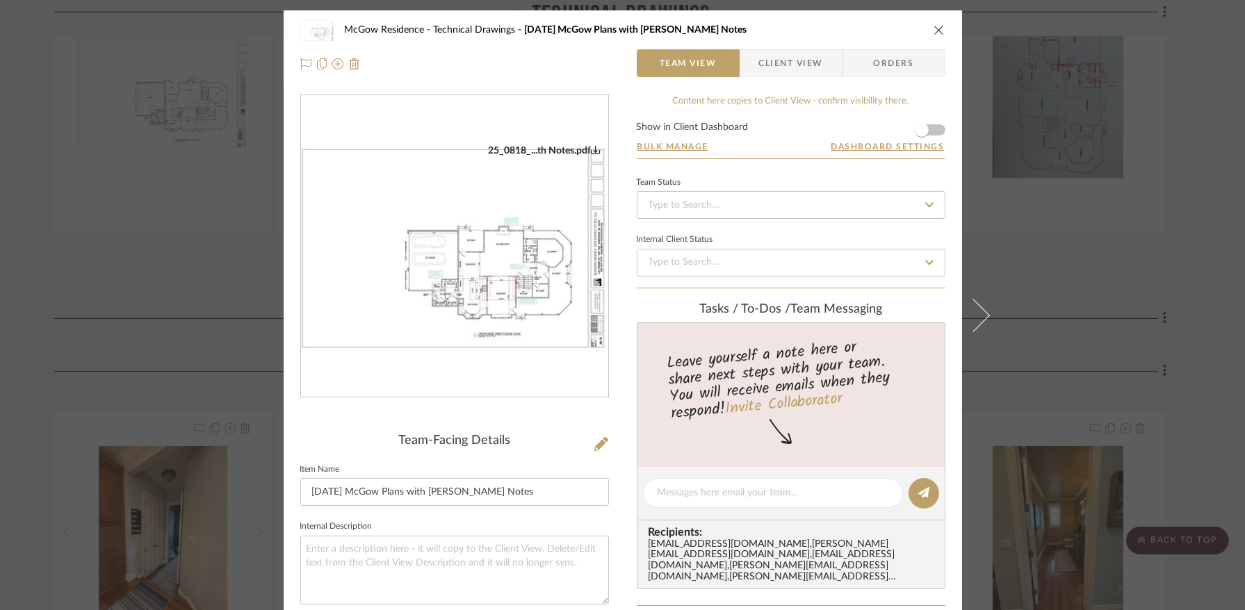
click at [691, 30] on icon "close" at bounding box center [938, 29] width 11 height 11
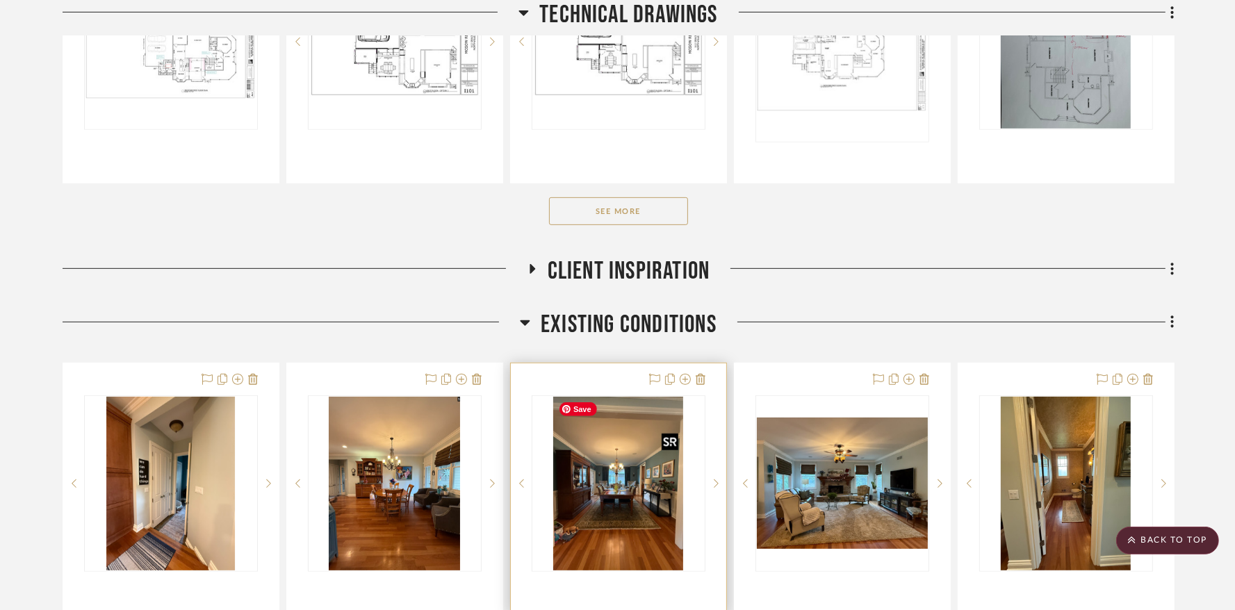
scroll to position [598, 0]
click at [578, 500] on img "0" at bounding box center [618, 483] width 131 height 174
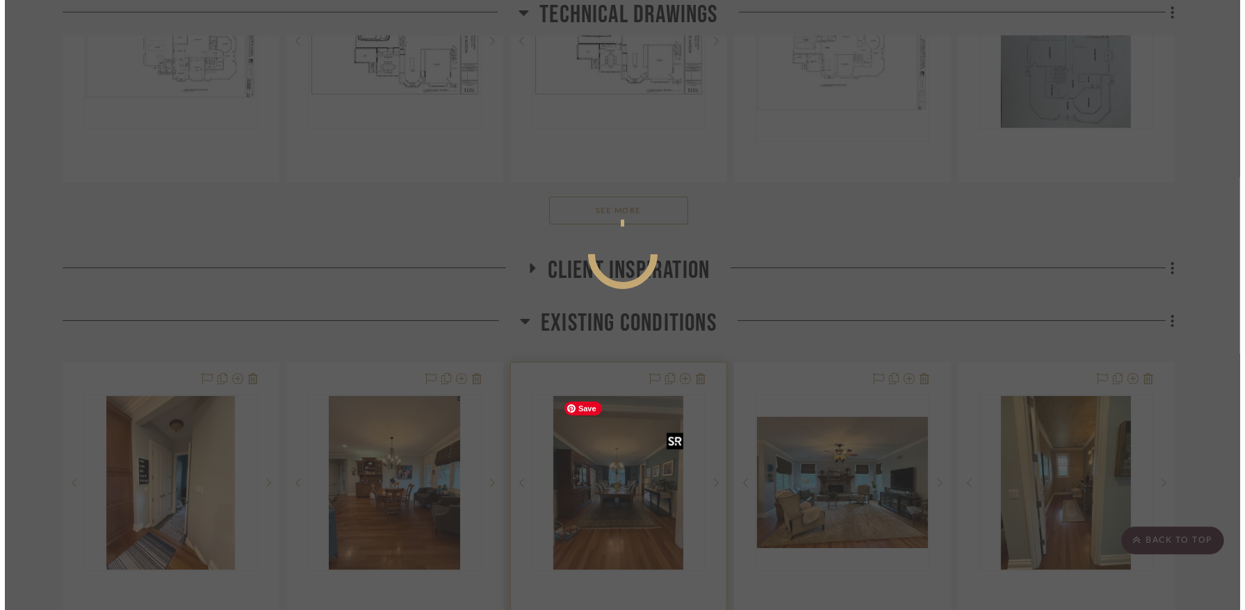
scroll to position [0, 0]
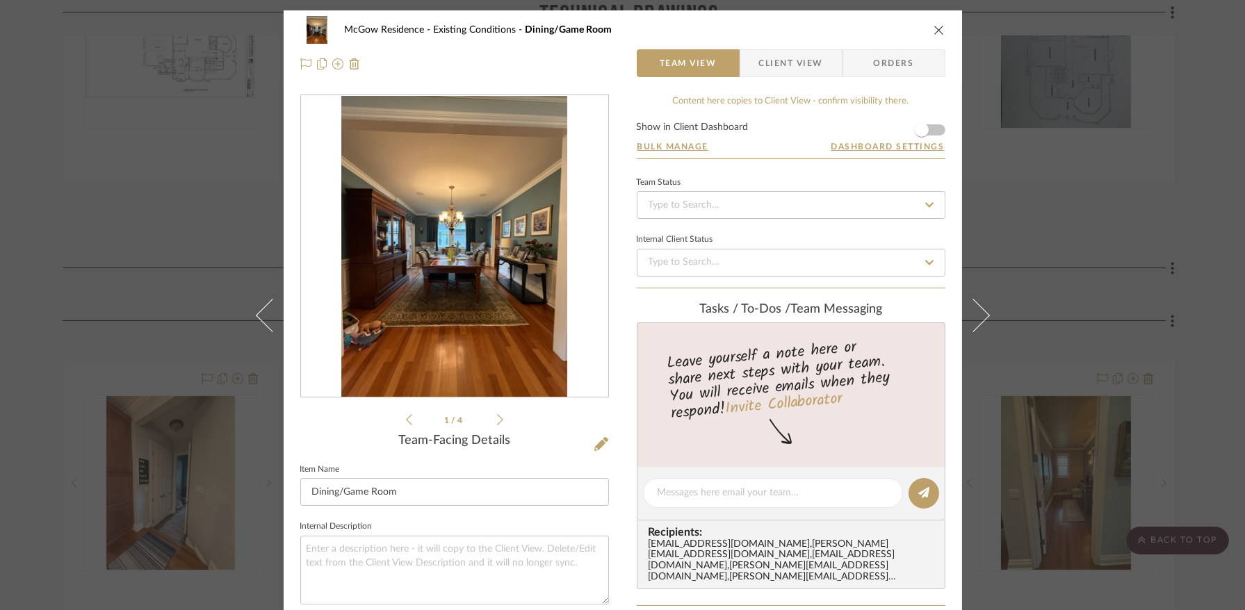
click at [435, 325] on img "0" at bounding box center [454, 247] width 226 height 302
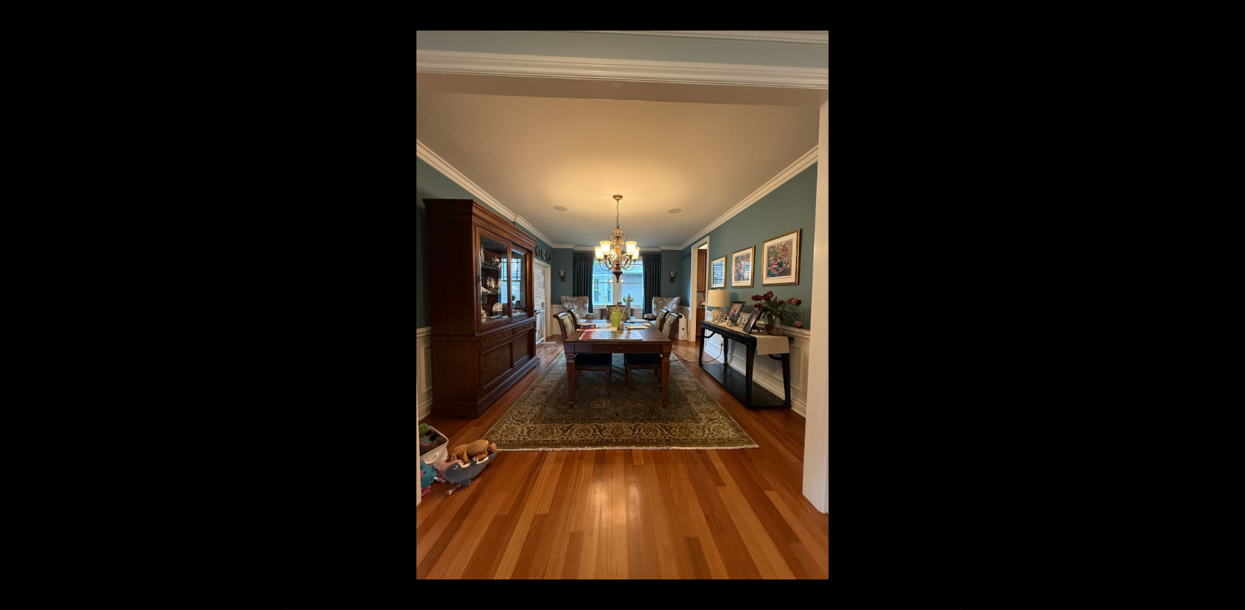
click at [691, 12] on button at bounding box center [1229, 15] width 31 height 31
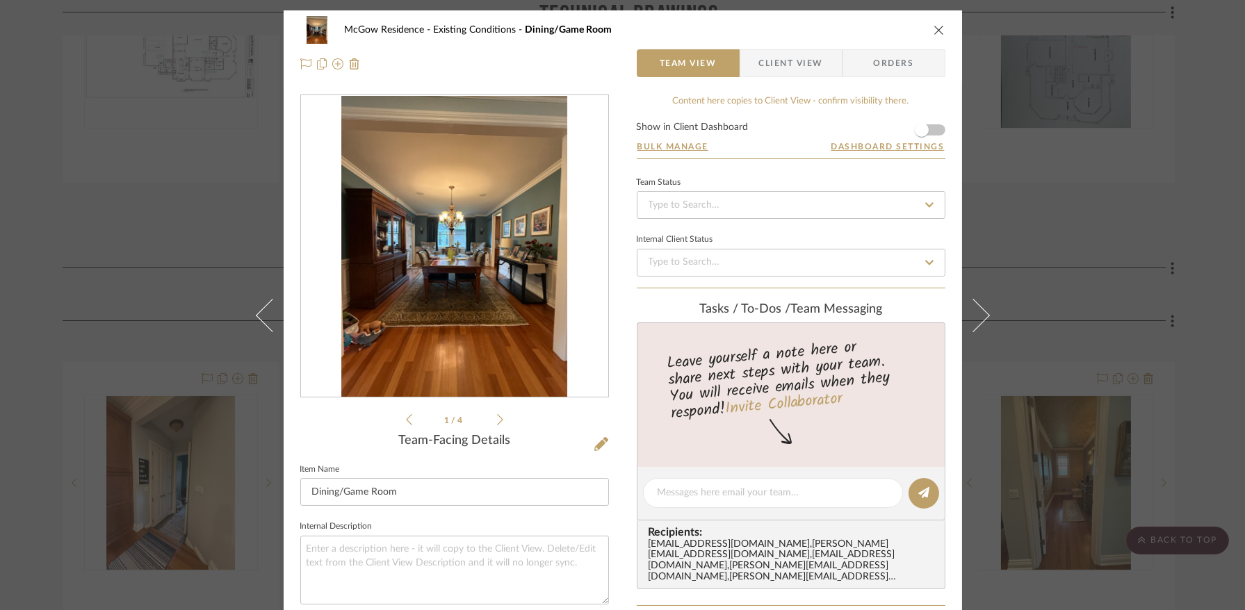
click at [691, 31] on icon "close" at bounding box center [938, 29] width 11 height 11
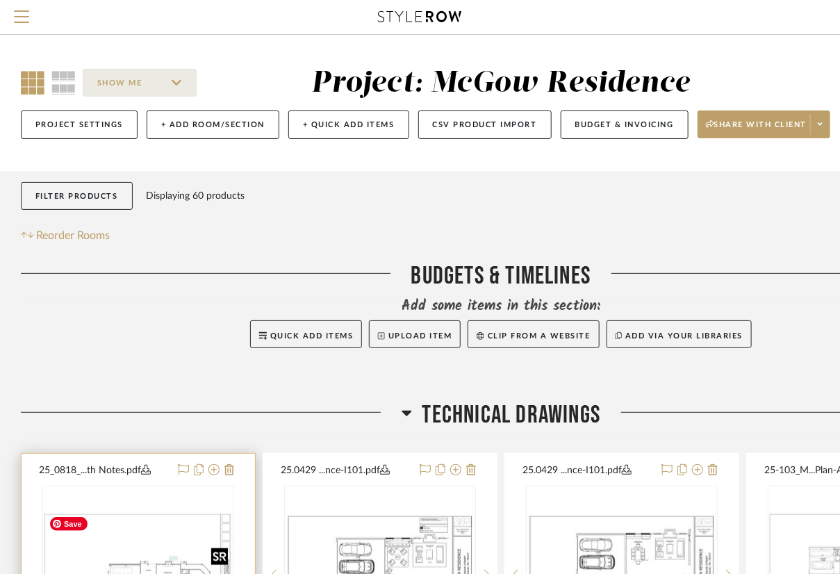
click at [146, 537] on img "0" at bounding box center [138, 575] width 189 height 126
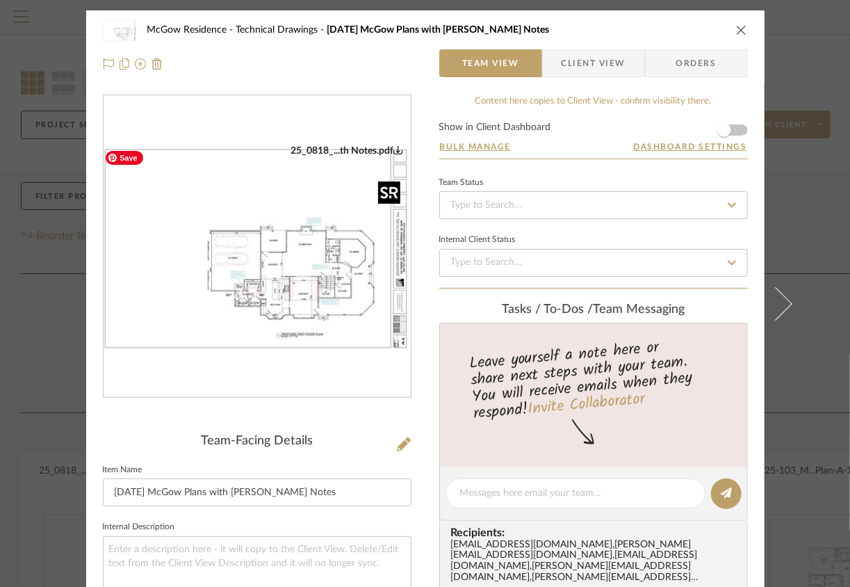
click at [301, 295] on img "0" at bounding box center [257, 247] width 307 height 205
